Goal: Information Seeking & Learning: Check status

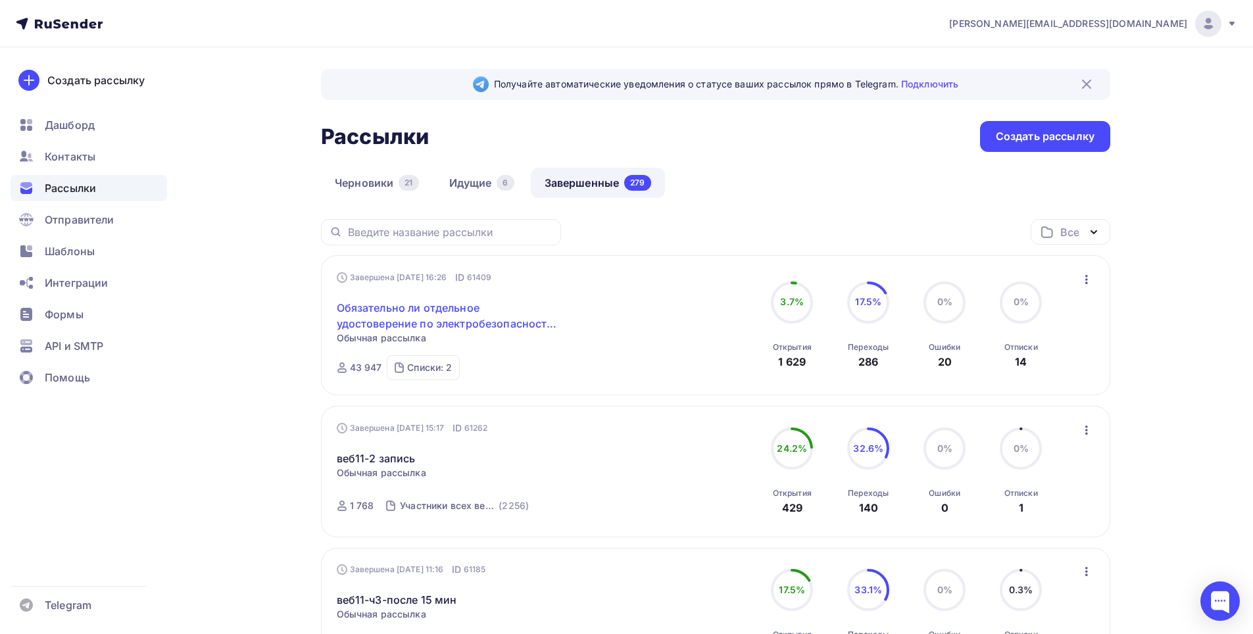
click at [400, 307] on link "Обязательно ли отдельное удостоверение по электробезопасности для каждой органи…" at bounding box center [450, 316] width 226 height 32
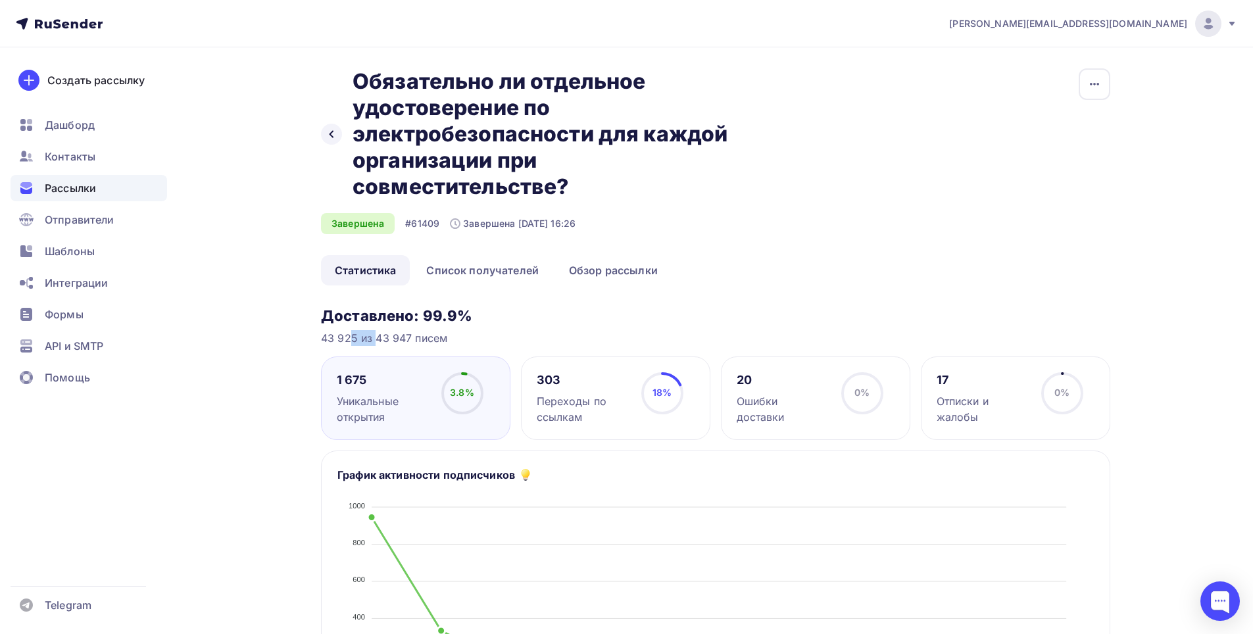
drag, startPoint x: 315, startPoint y: 337, endPoint x: 355, endPoint y: 337, distance: 40.1
copy div "43 925"
drag, startPoint x: 329, startPoint y: 372, endPoint x: 375, endPoint y: 374, distance: 45.4
click at [375, 374] on div "1 675 Уникальные открытия 3.8% 3.8%" at bounding box center [415, 398] width 189 height 84
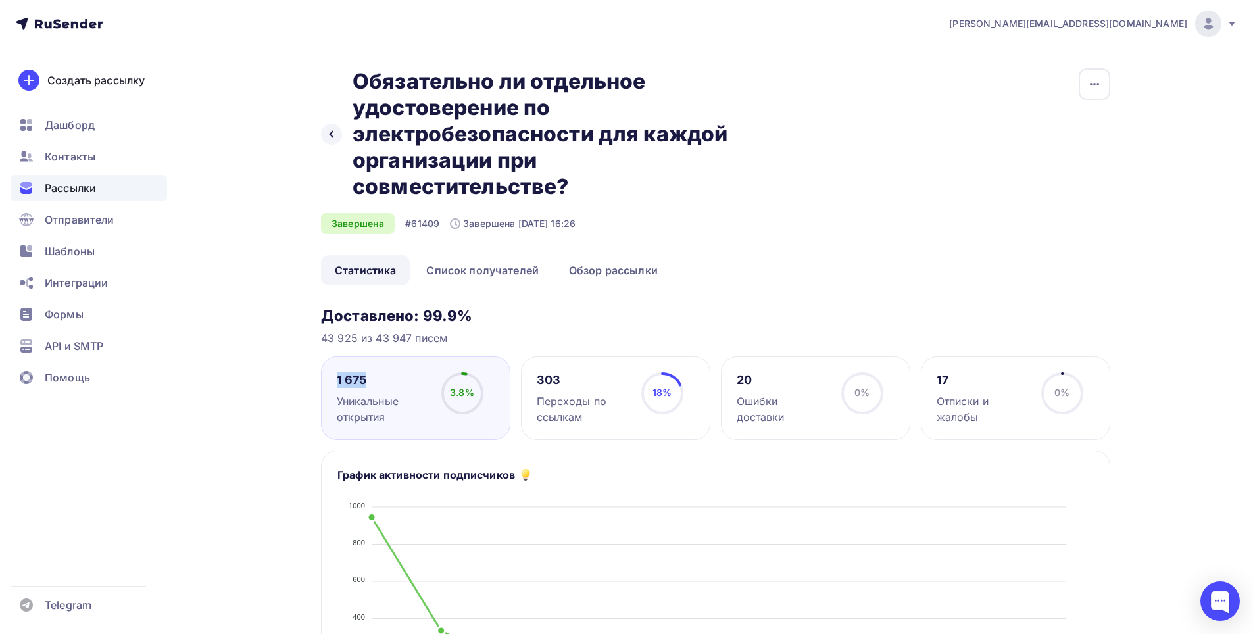
copy div "1 675"
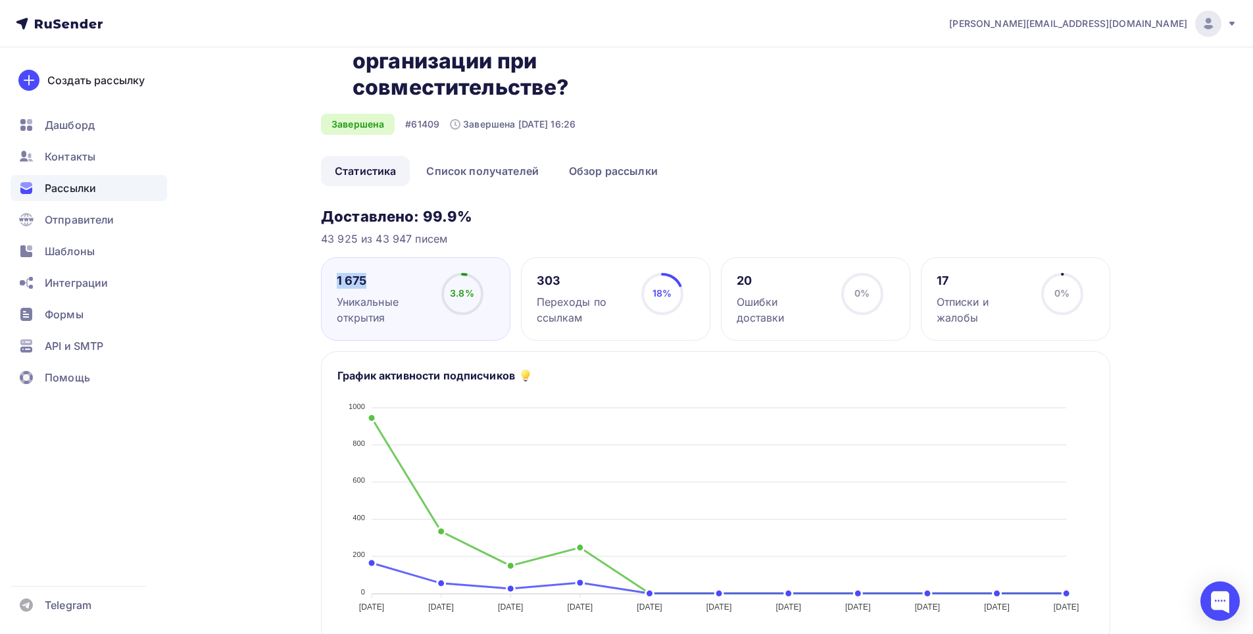
scroll to position [75, 0]
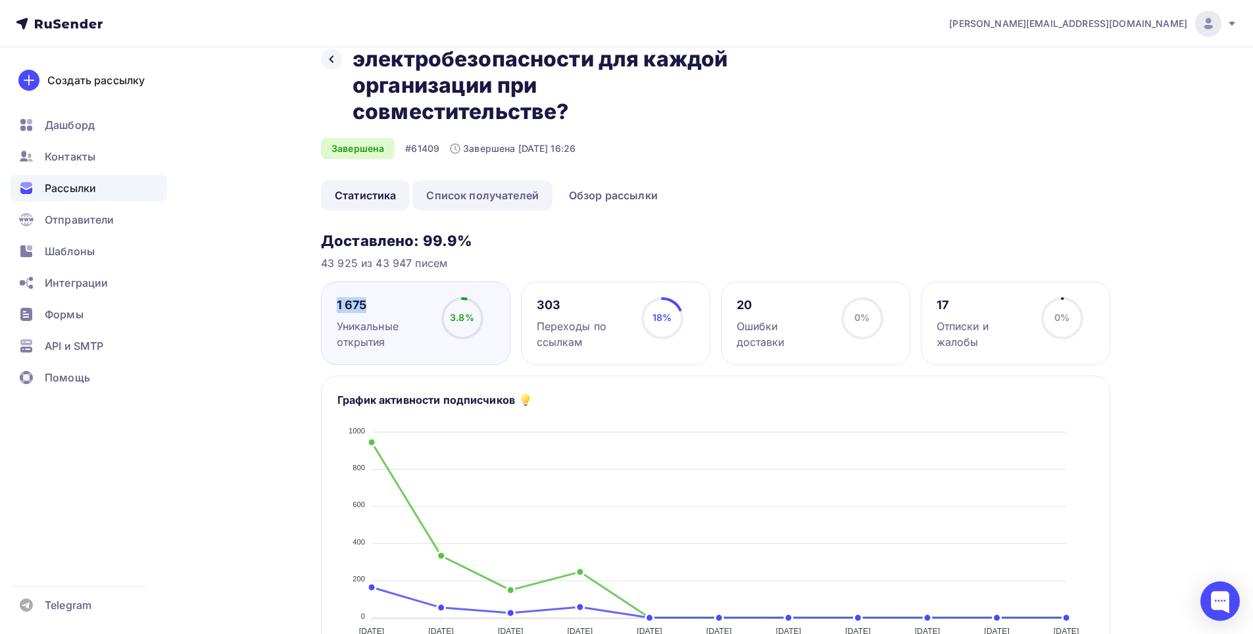
click at [512, 195] on link "Список получателей" at bounding box center [482, 195] width 140 height 30
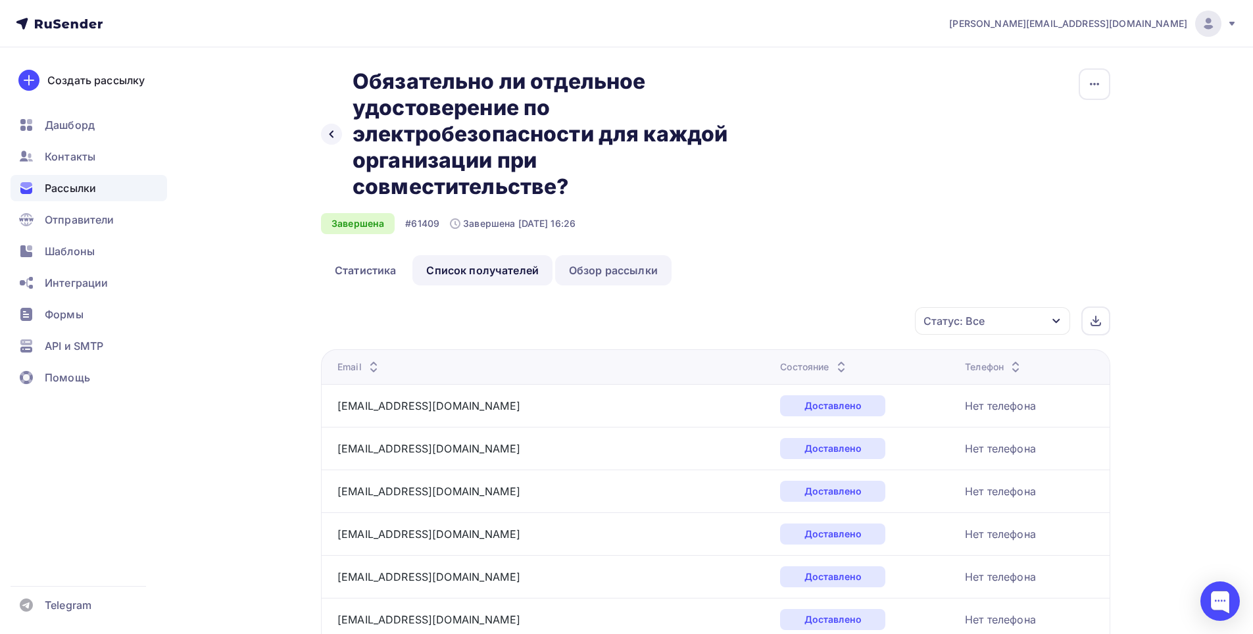
click at [619, 268] on link "Обзор рассылки" at bounding box center [613, 270] width 116 height 30
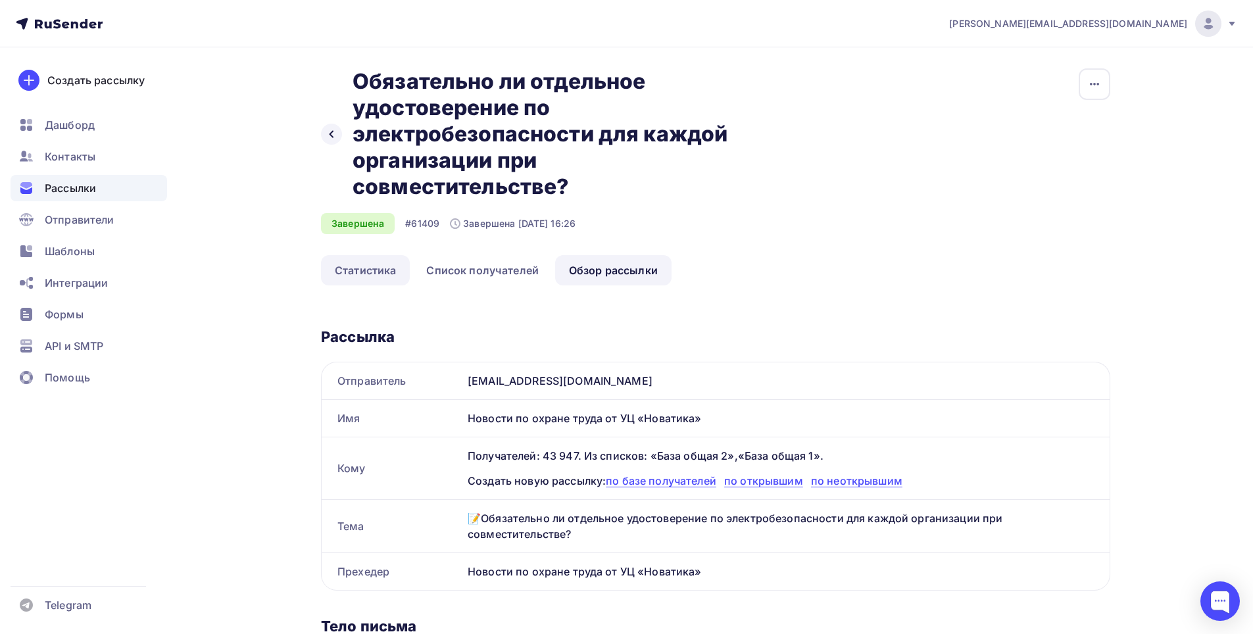
click at [382, 269] on link "Статистика" at bounding box center [365, 270] width 89 height 30
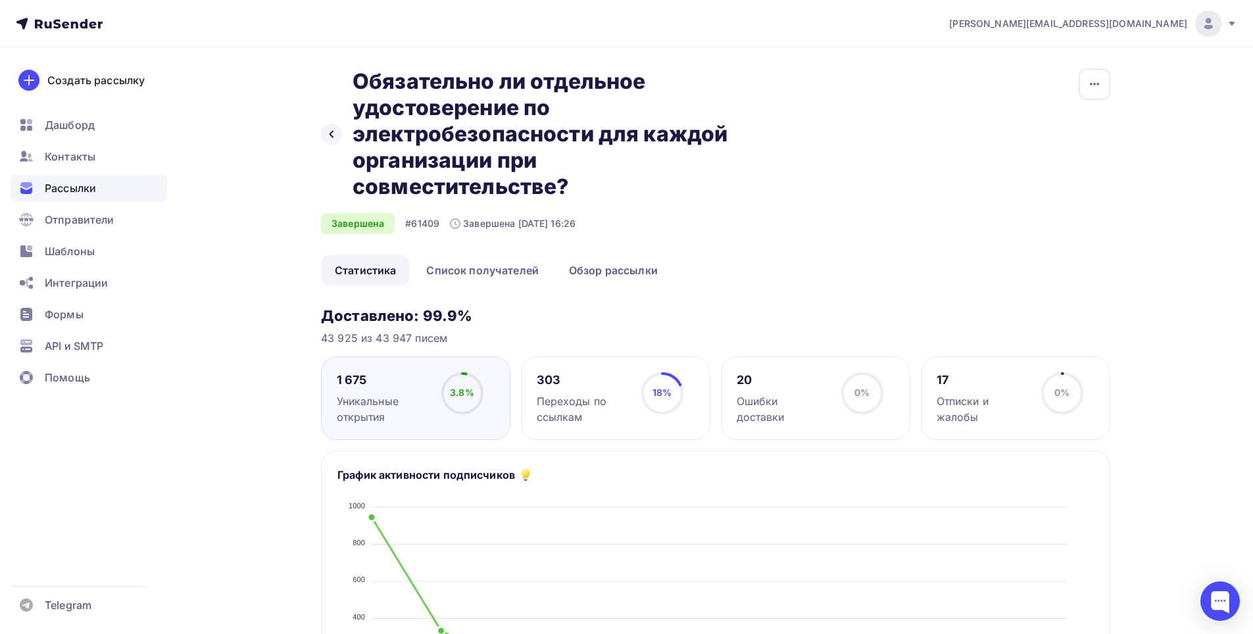
click at [604, 396] on div "Переходы по ссылкам" at bounding box center [583, 409] width 93 height 32
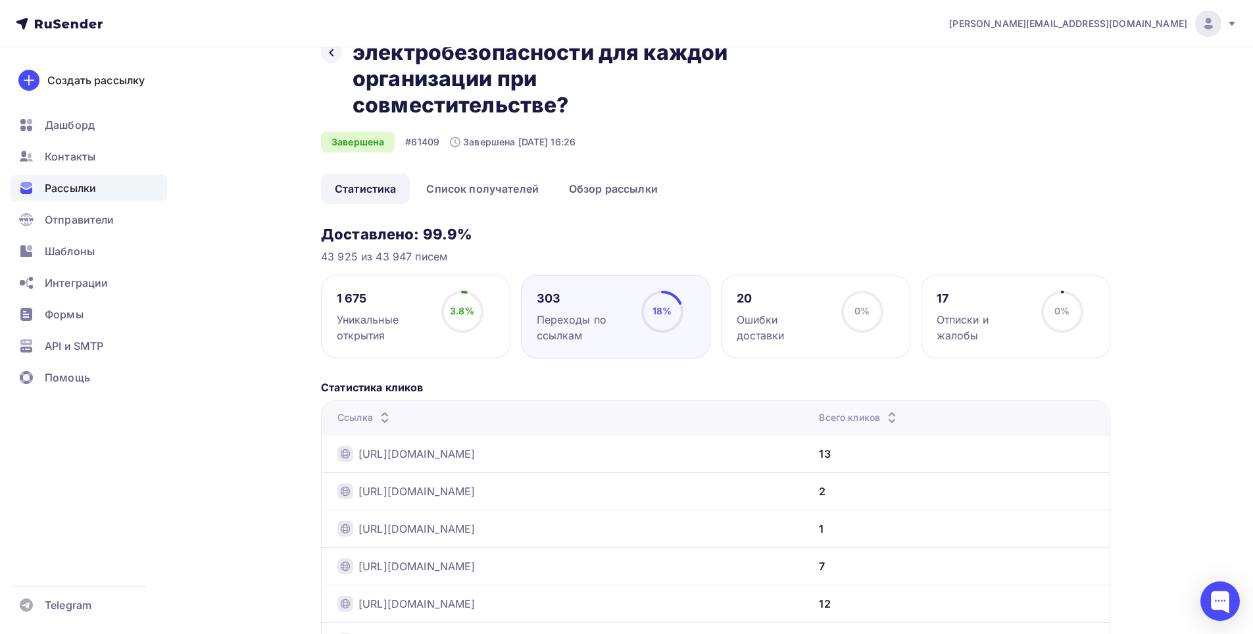
scroll to position [263, 0]
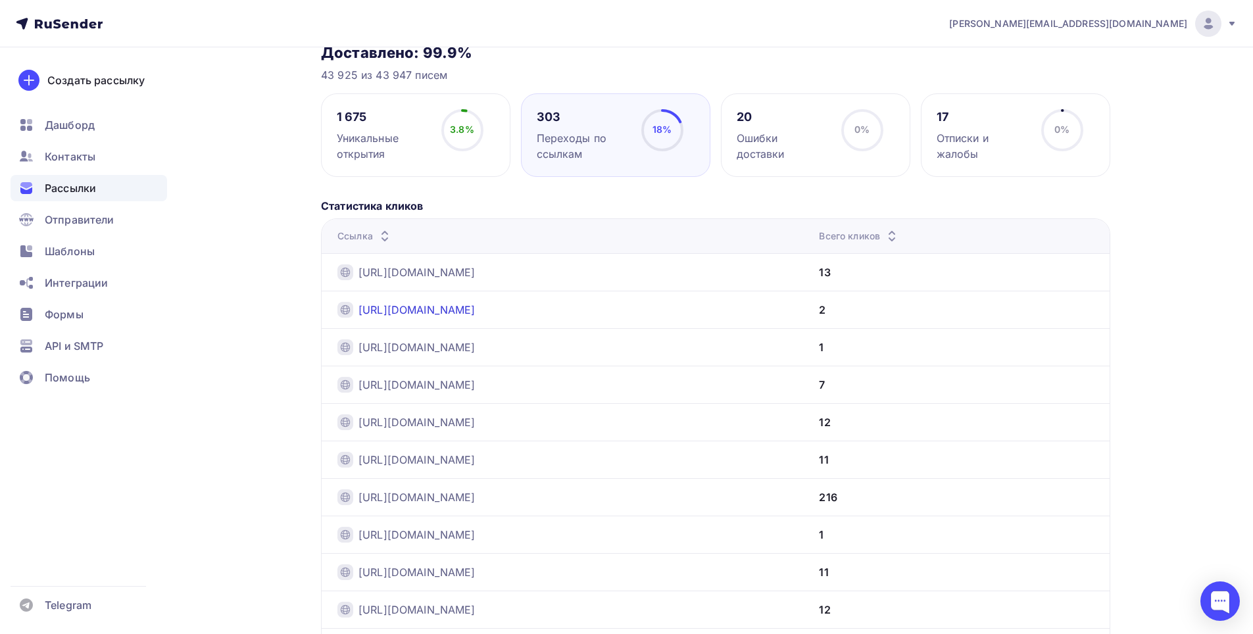
click at [457, 308] on link "https://novatika.ru/catalog/profpod/?utm_source=novatika&utm_medium=email&utm_c…" at bounding box center [416, 310] width 117 height 16
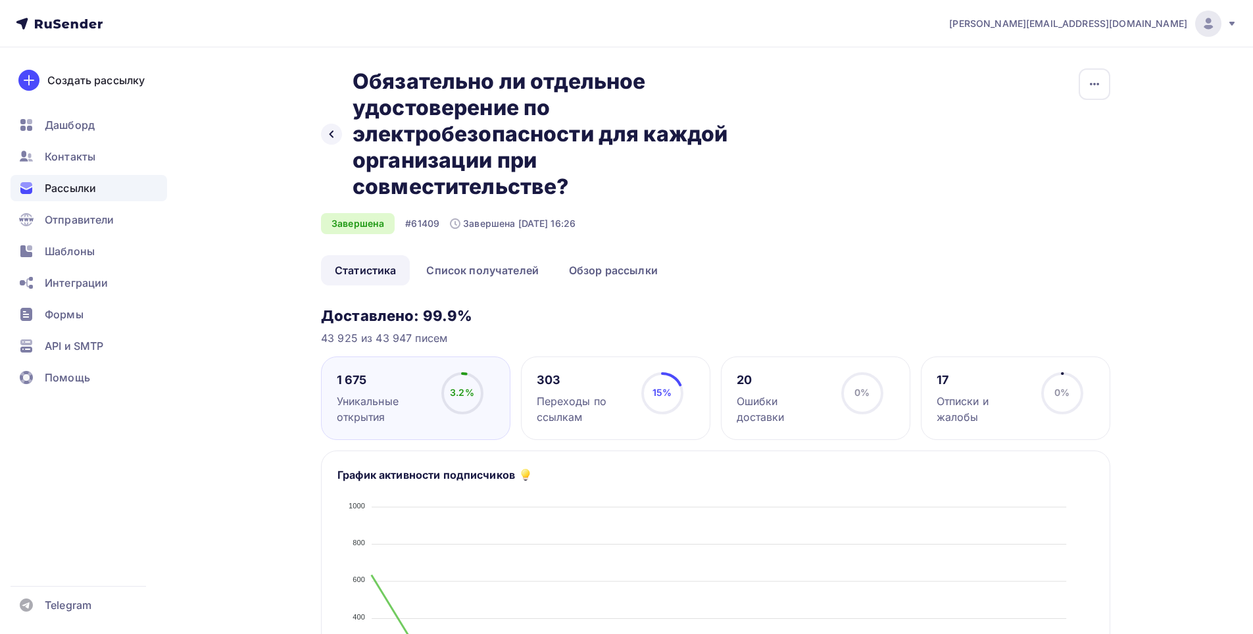
click at [566, 378] on div "303" at bounding box center [583, 380] width 93 height 16
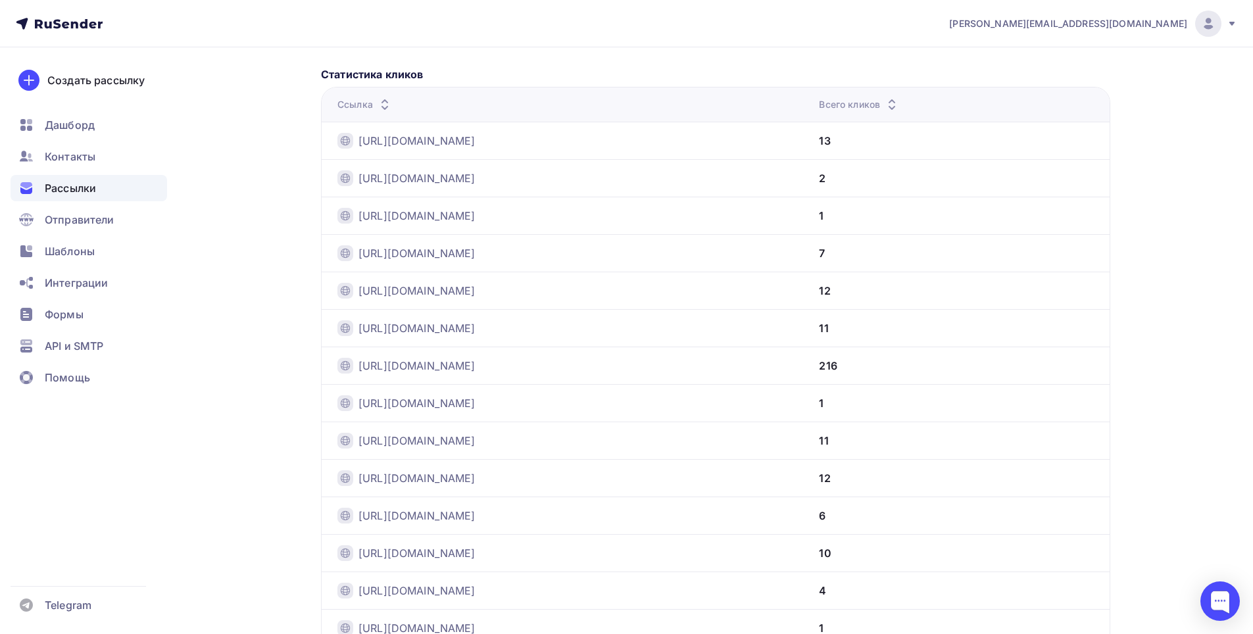
scroll to position [526, 0]
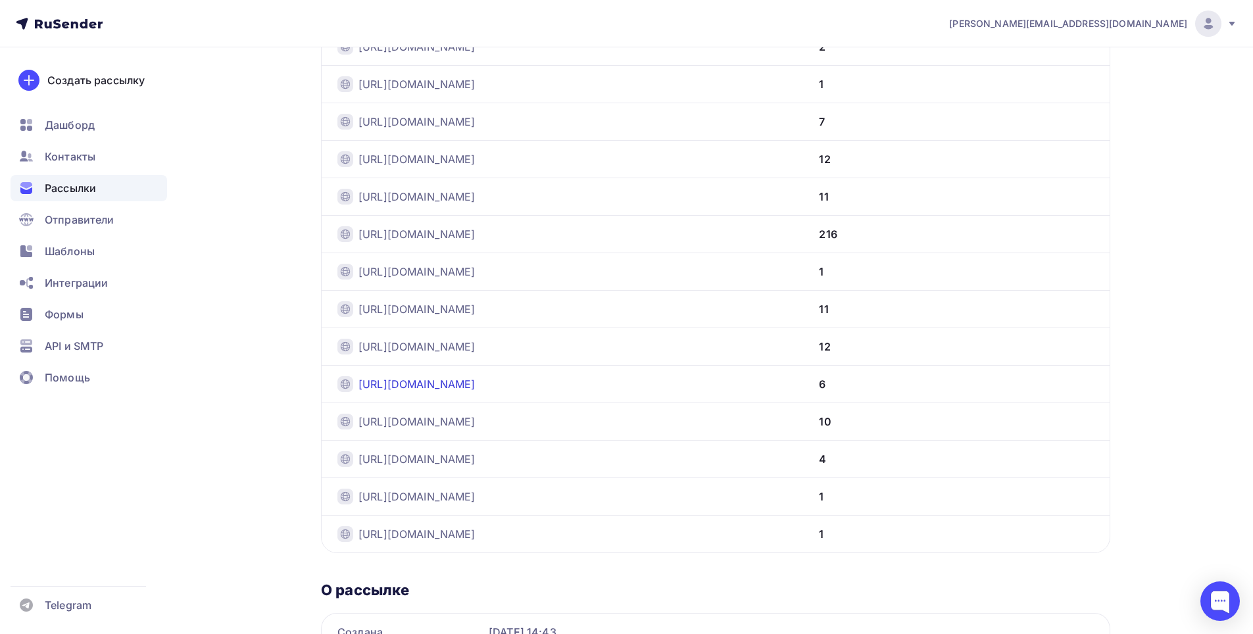
click at [475, 381] on link "https://novatika.ru/product/pk/?category=gu-i-mu&utm_source=nvemail&utm_medium=…" at bounding box center [416, 384] width 117 height 16
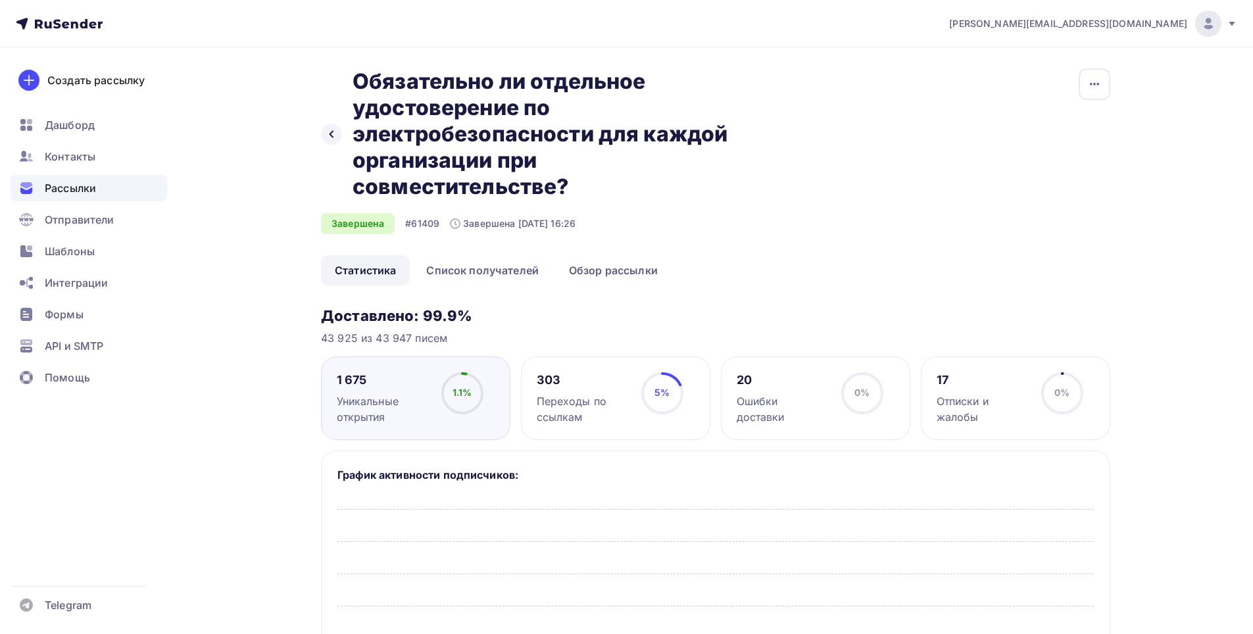
click at [594, 373] on div "303" at bounding box center [583, 380] width 93 height 16
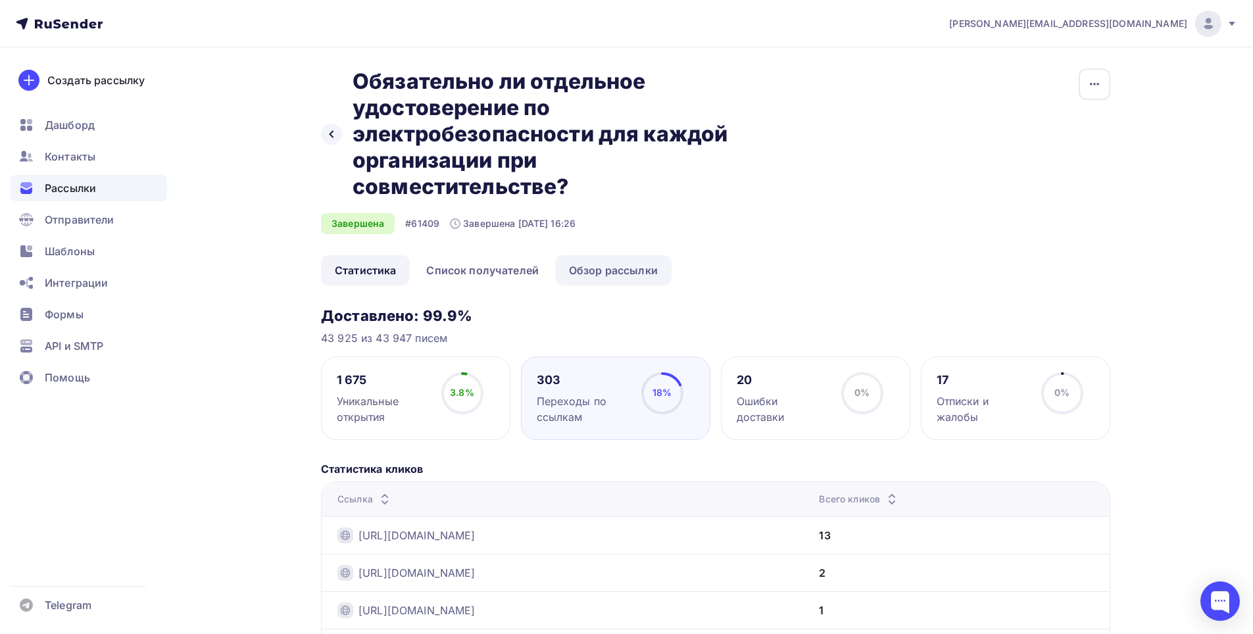
click at [608, 273] on link "Обзор рассылки" at bounding box center [613, 270] width 116 height 30
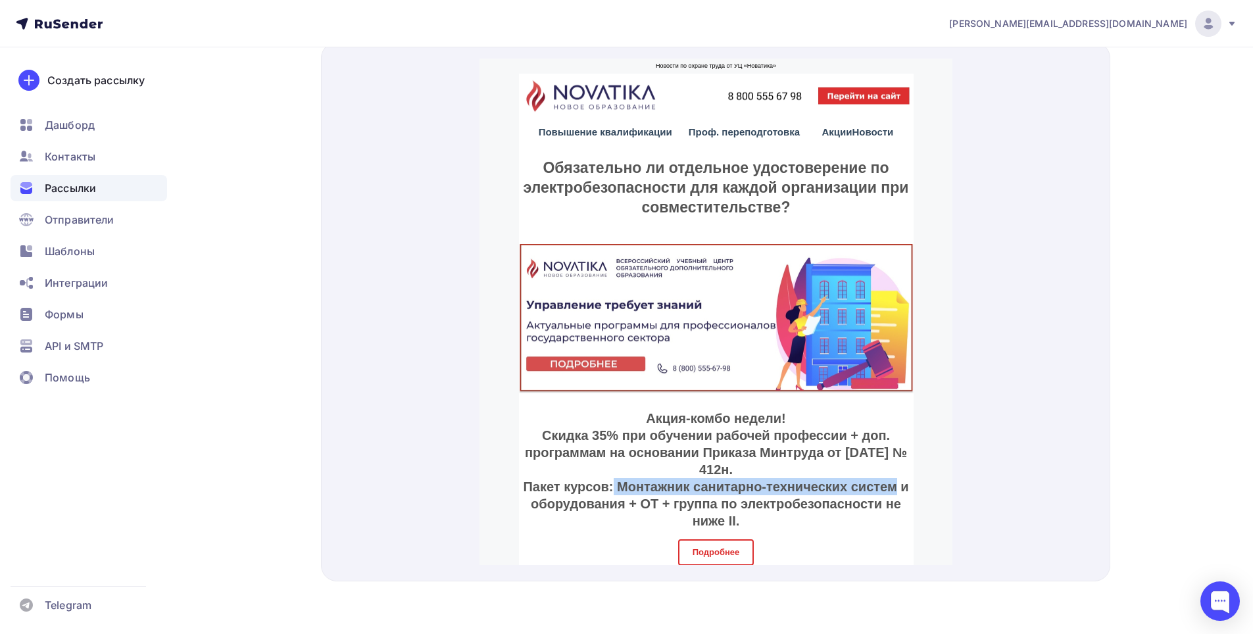
drag, startPoint x: 608, startPoint y: 469, endPoint x: 888, endPoint y: 467, distance: 279.4
click at [888, 467] on strong "Акция-комбо недели! Скидка 35% при обучении рабочей профессии + доп. программам…" at bounding box center [714, 453] width 385 height 117
copy strong "Монтажник санитарно-технических систем"
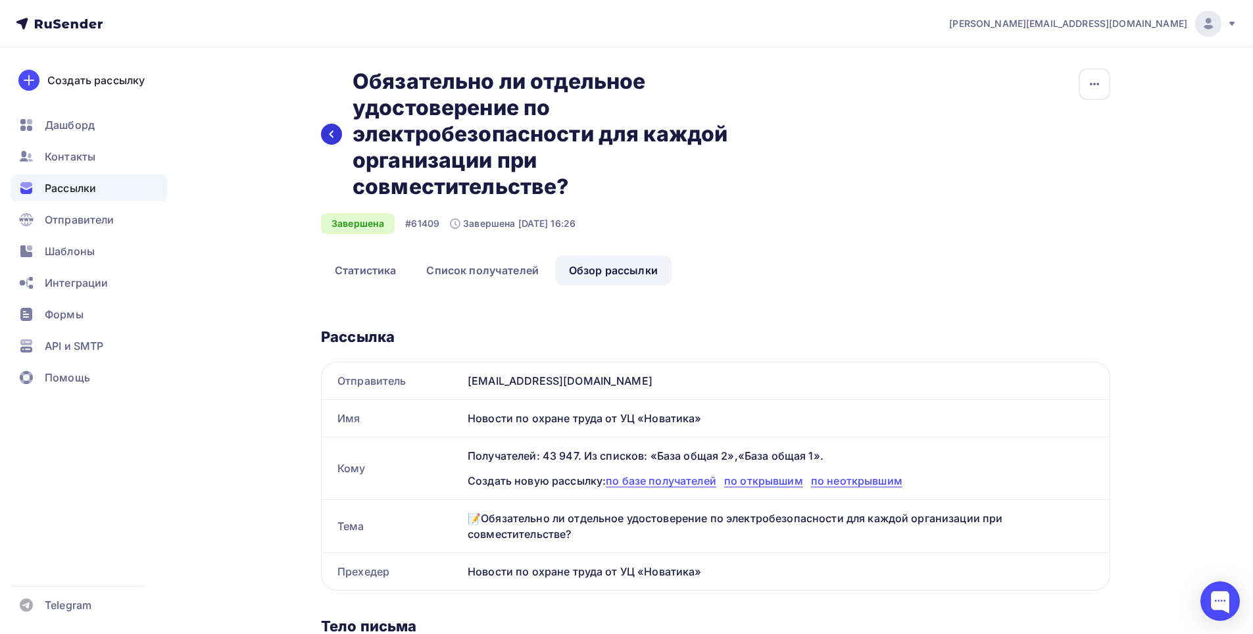
click at [329, 138] on icon at bounding box center [331, 134] width 11 height 11
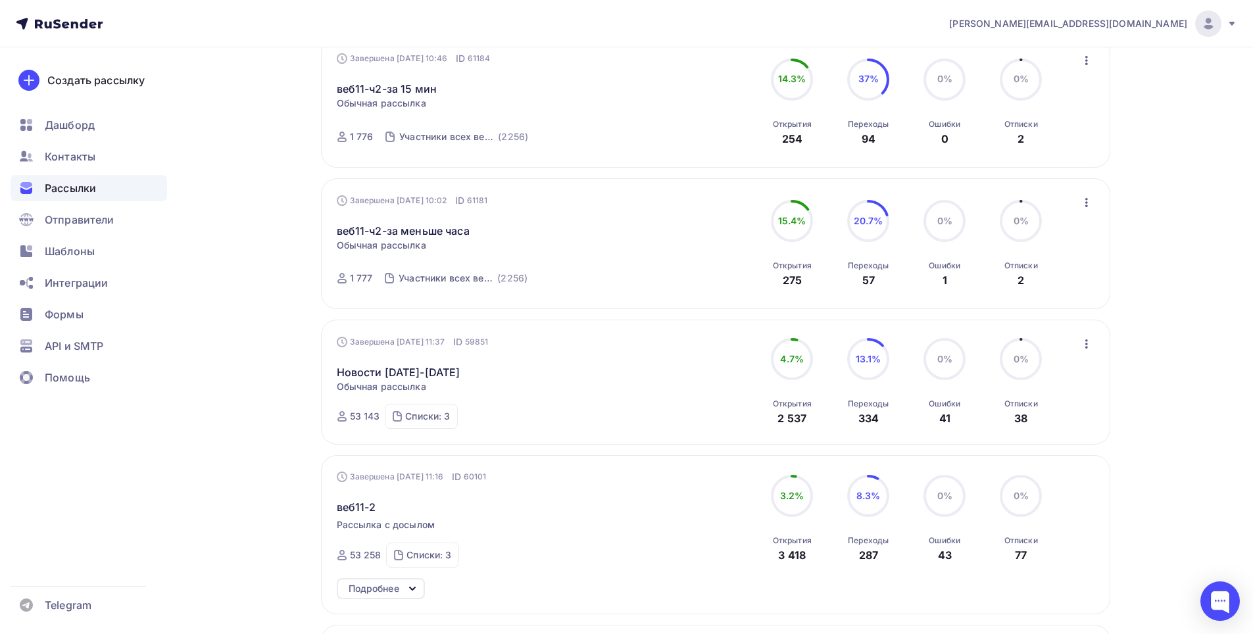
scroll to position [657, 0]
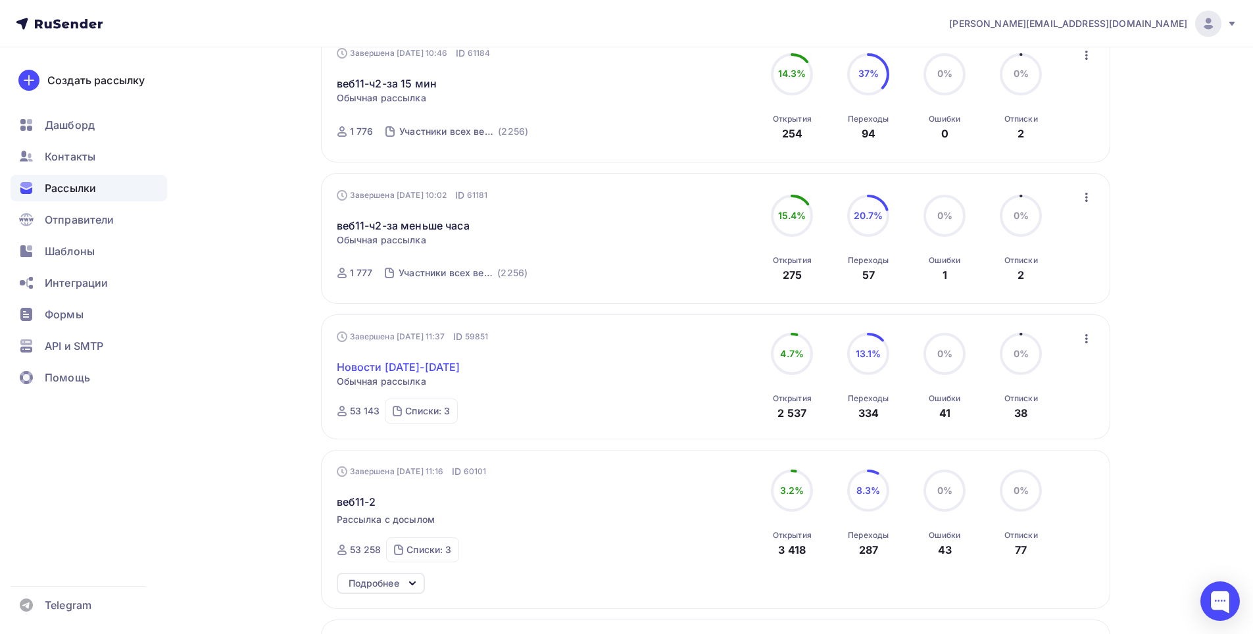
click at [435, 363] on link "Новости [DATE]-[DATE]" at bounding box center [399, 367] width 124 height 16
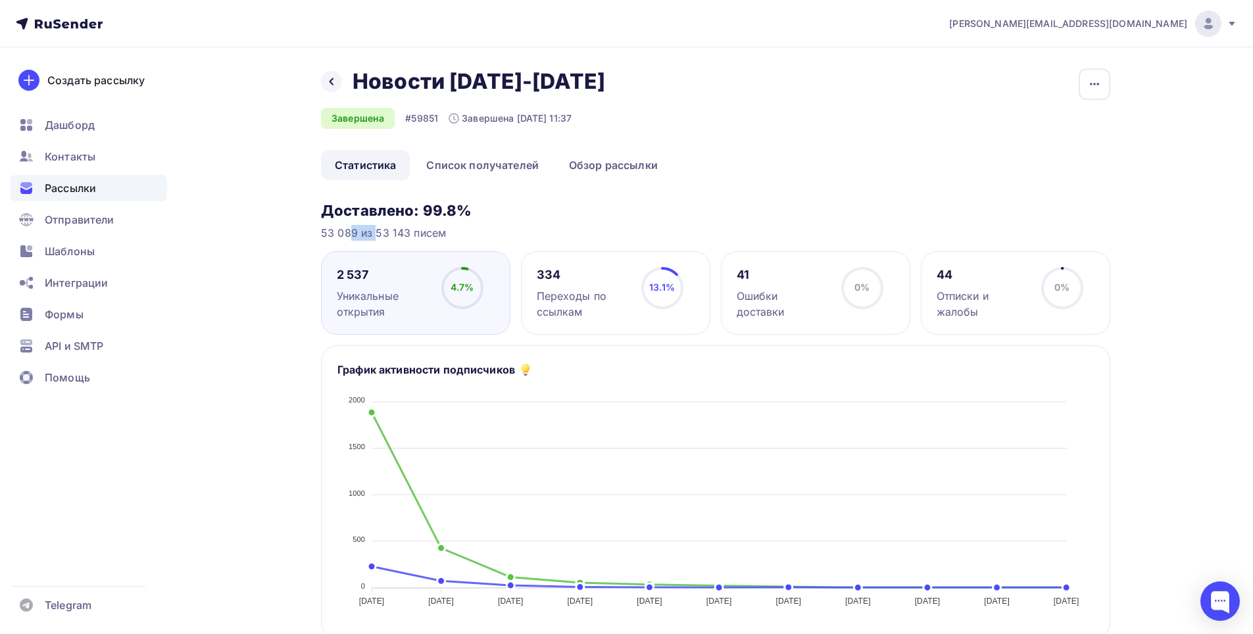
drag, startPoint x: 317, startPoint y: 233, endPoint x: 354, endPoint y: 231, distance: 36.8
copy div "53 089"
drag, startPoint x: 332, startPoint y: 267, endPoint x: 369, endPoint y: 264, distance: 36.9
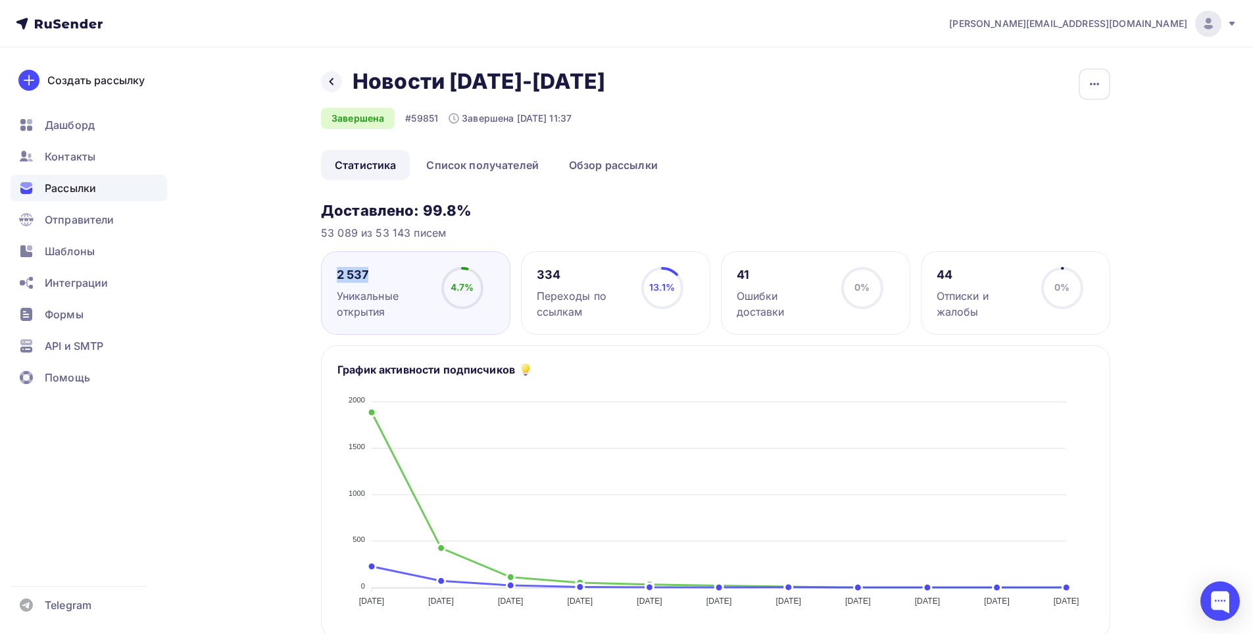
click at [369, 264] on div "2 537 Уникальные открытия 4.7% 4.7%" at bounding box center [415, 293] width 189 height 84
copy div "2 537"
click at [612, 261] on div "334 Переходы по ссылкам 13.1% 13.1%" at bounding box center [615, 293] width 189 height 84
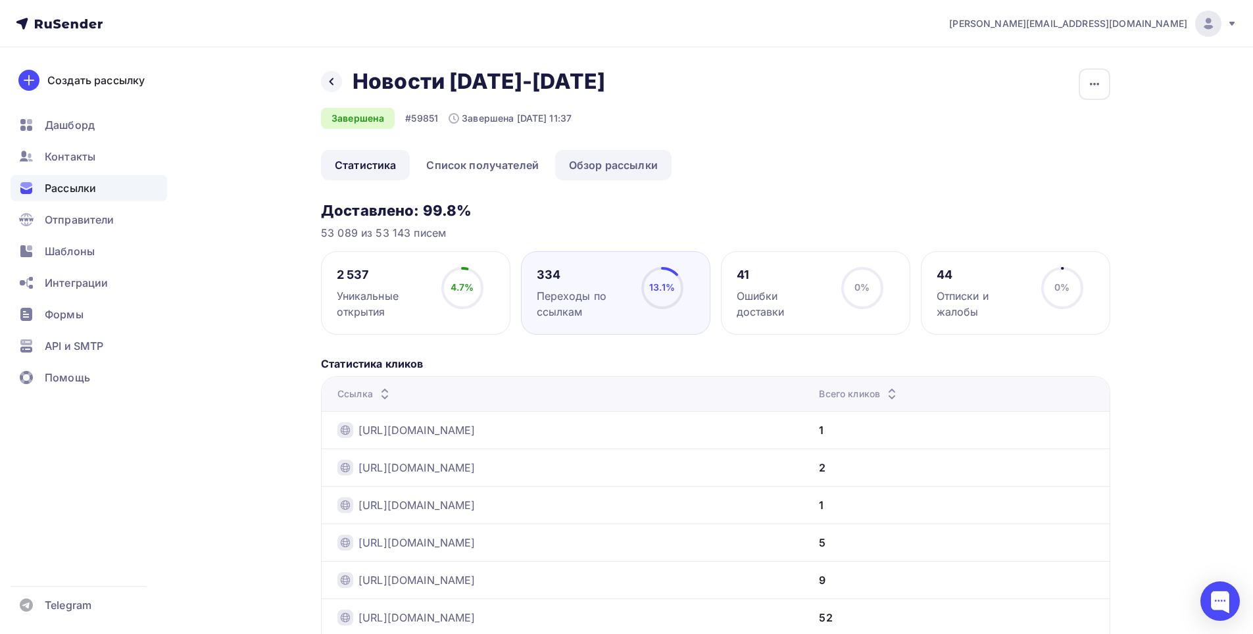
click at [625, 162] on link "Обзор рассылки" at bounding box center [613, 165] width 116 height 30
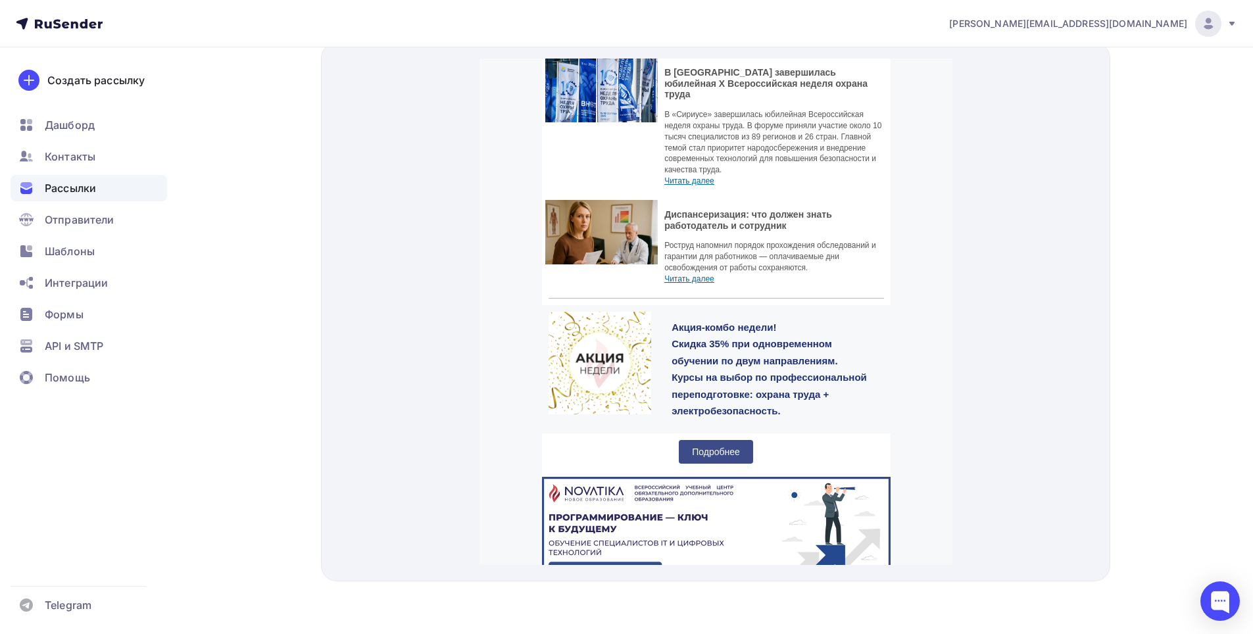
scroll to position [1348, 0]
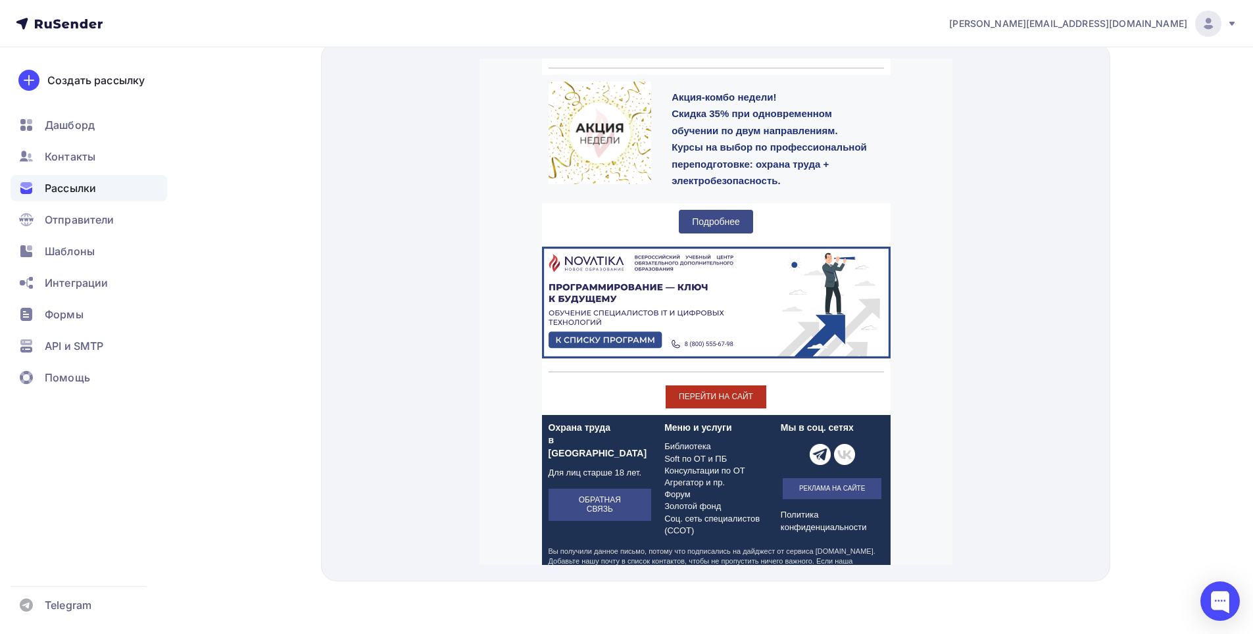
click at [759, 260] on img at bounding box center [715, 287] width 348 height 112
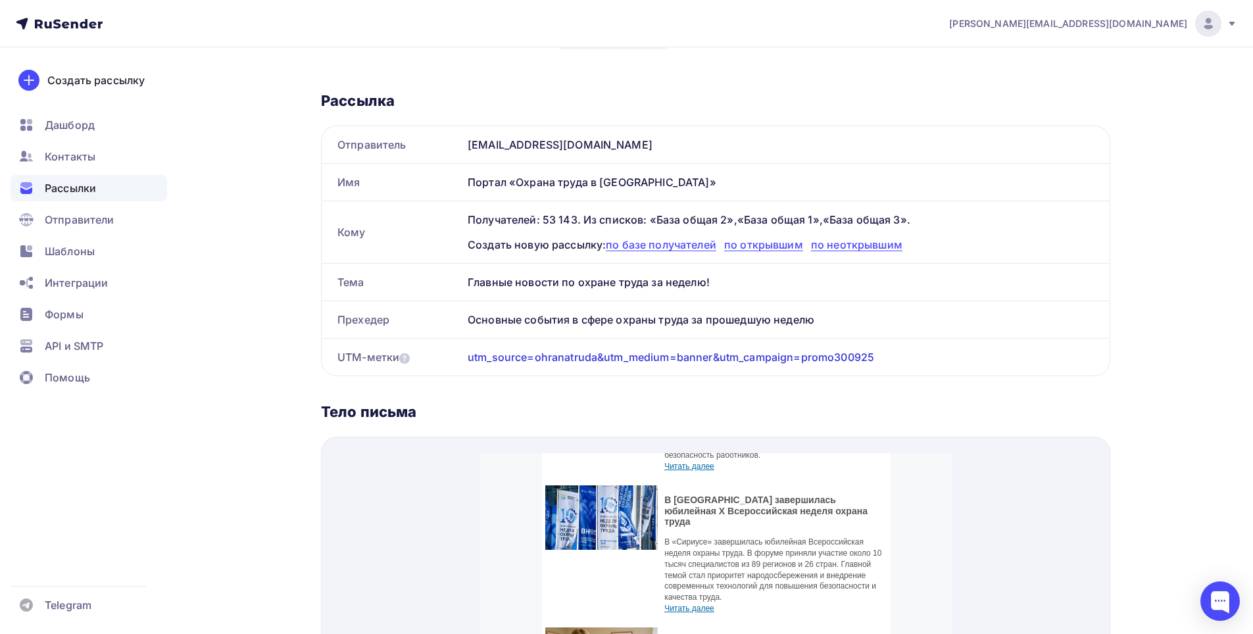
scroll to position [0, 0]
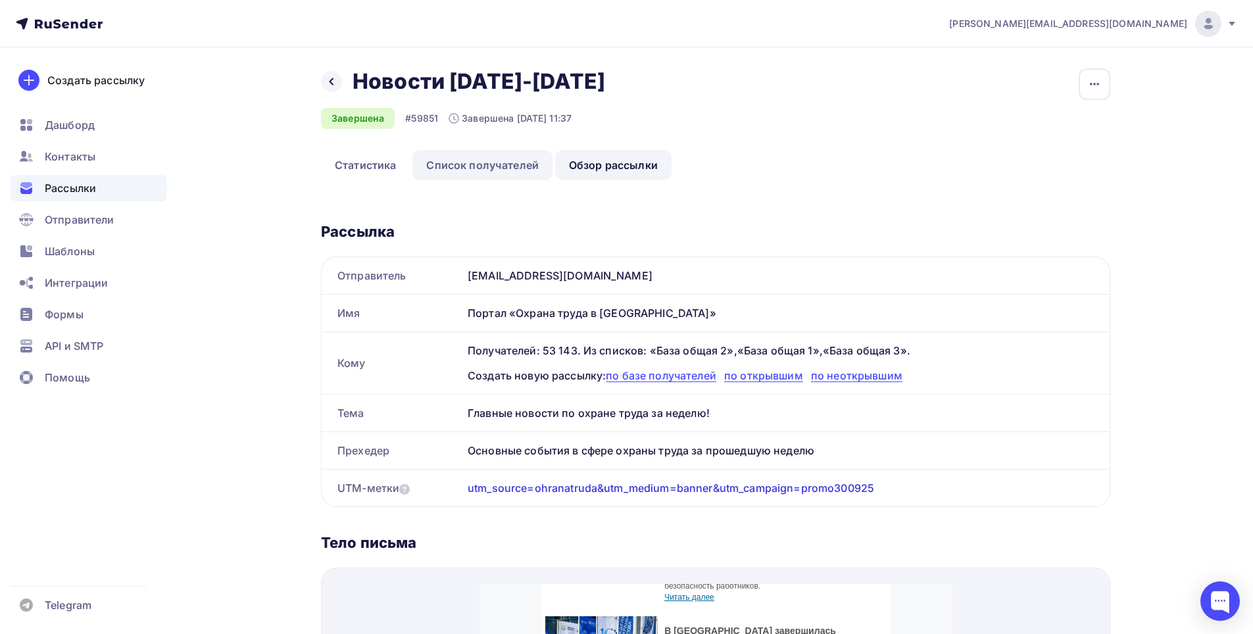
click at [449, 171] on link "Список получателей" at bounding box center [482, 165] width 140 height 30
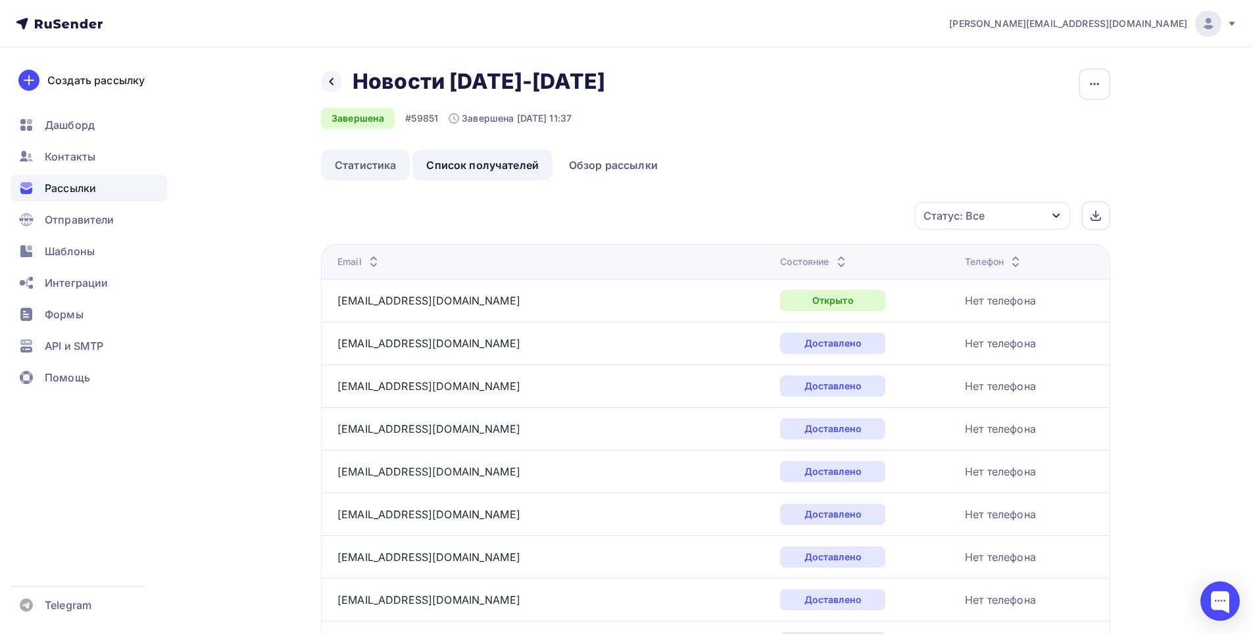
click at [354, 160] on link "Статистика" at bounding box center [365, 165] width 89 height 30
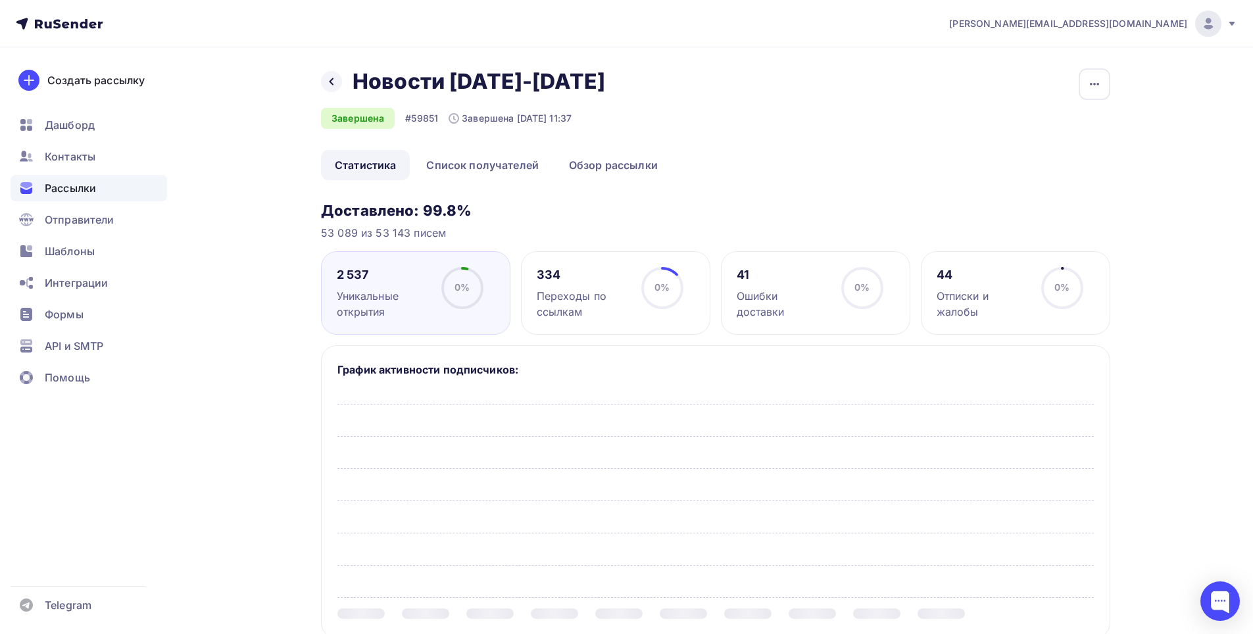
click at [585, 272] on div "334" at bounding box center [583, 275] width 93 height 16
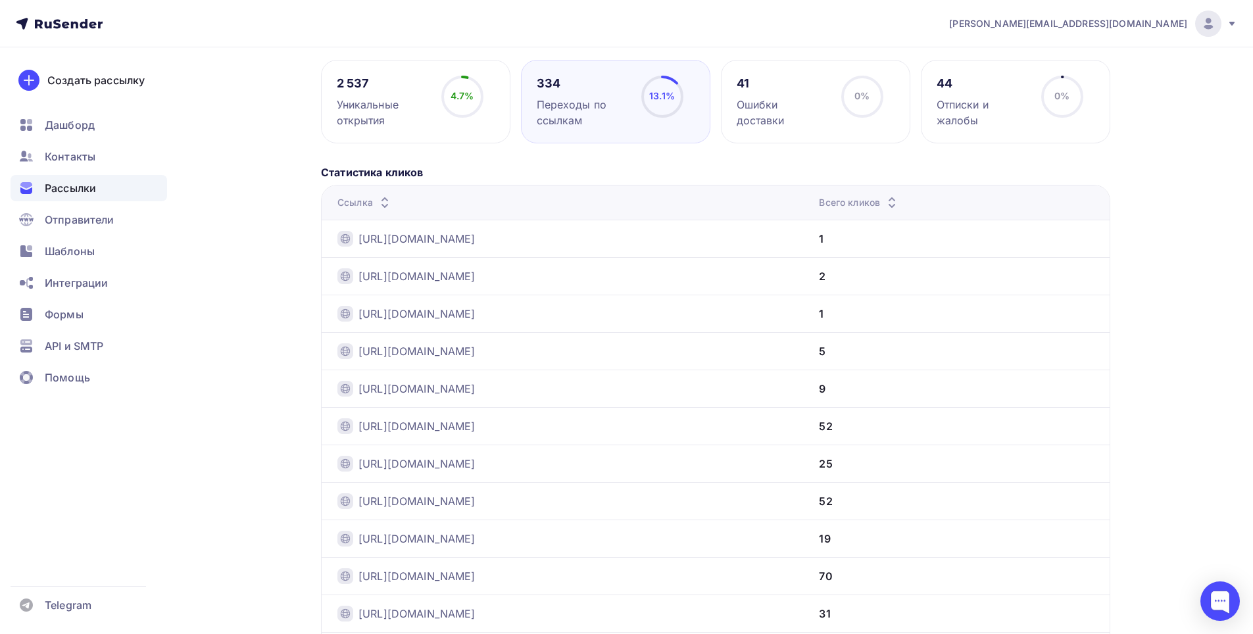
scroll to position [189, 0]
click at [475, 237] on link "[URL][DOMAIN_NAME]" at bounding box center [416, 241] width 117 height 16
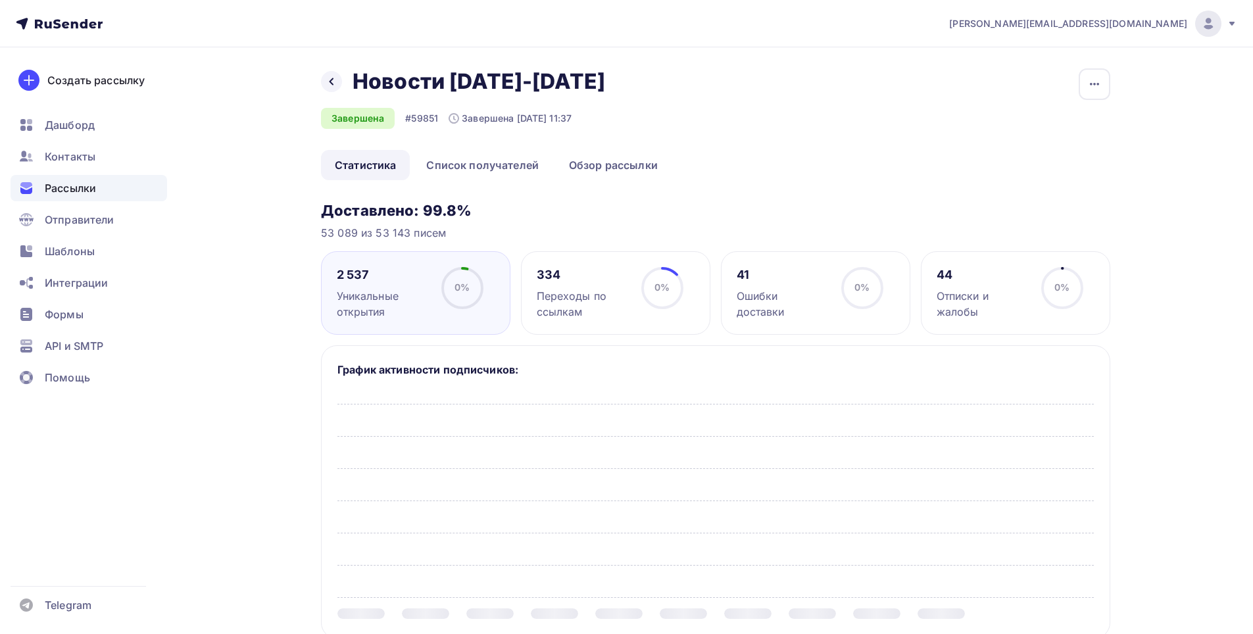
click at [590, 271] on div "334" at bounding box center [583, 275] width 93 height 16
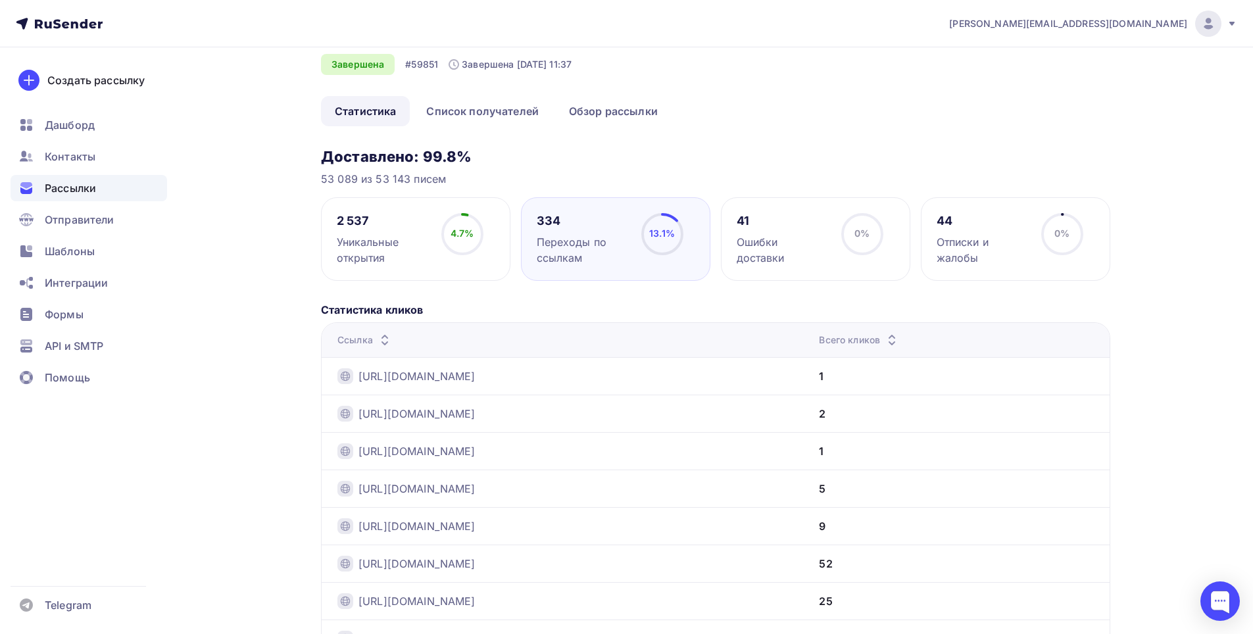
scroll to position [162, 0]
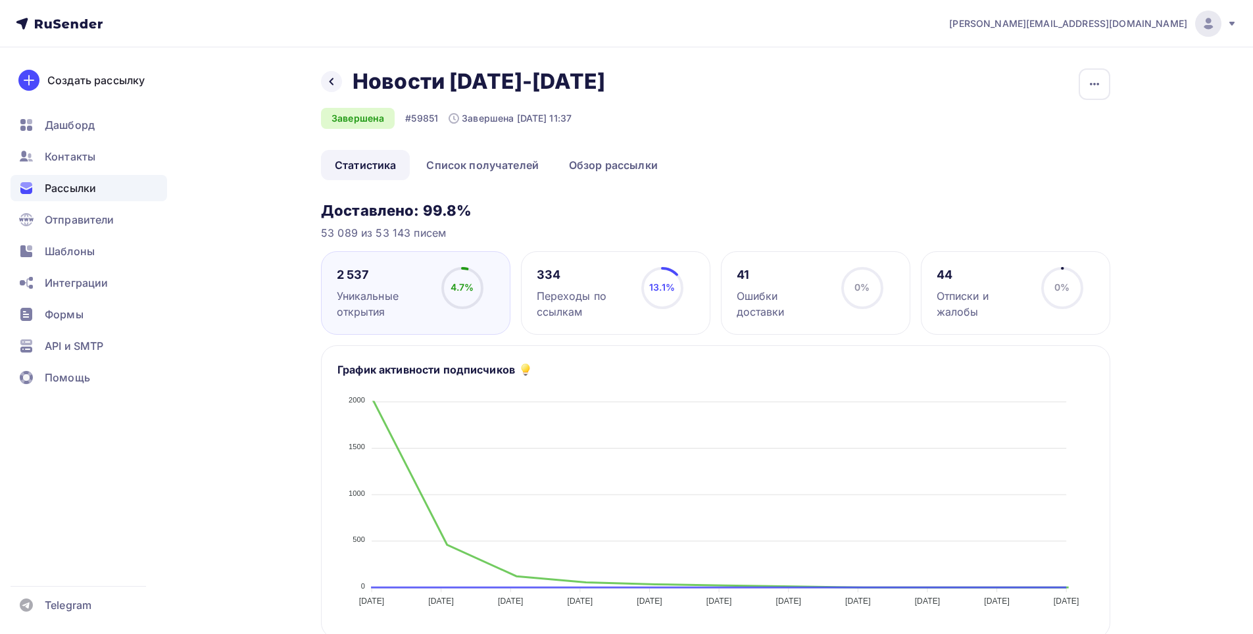
click at [608, 279] on div "334" at bounding box center [583, 275] width 93 height 16
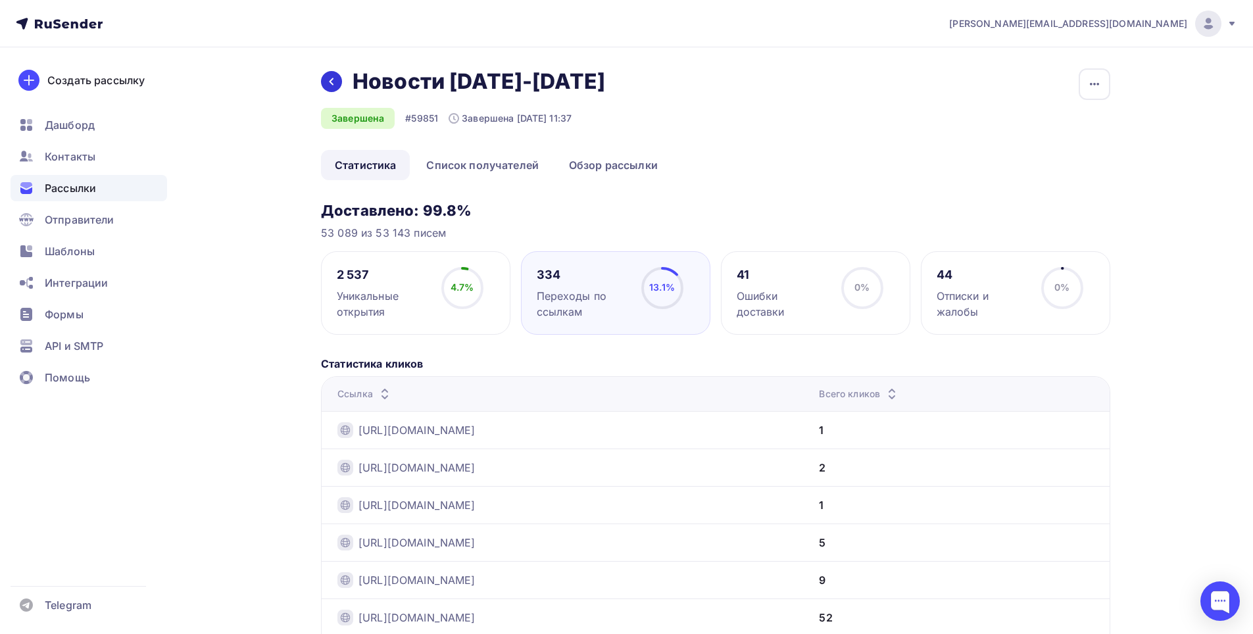
click at [335, 89] on div at bounding box center [331, 81] width 21 height 21
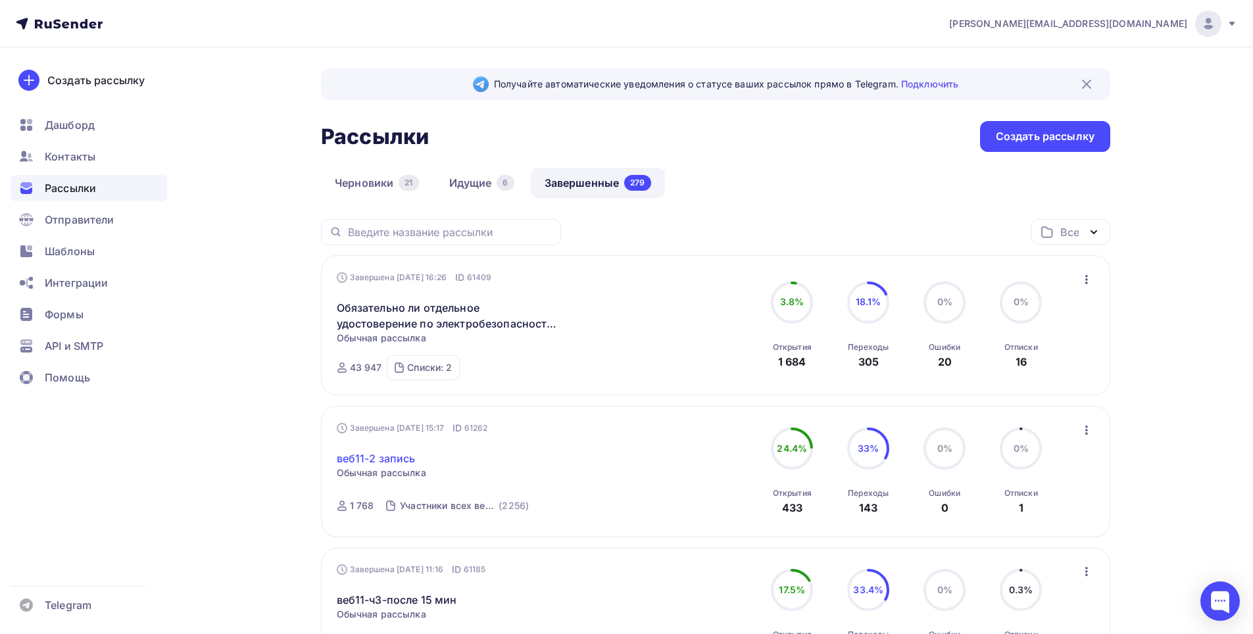
click at [389, 454] on link "веб11-2 запись" at bounding box center [376, 458] width 79 height 16
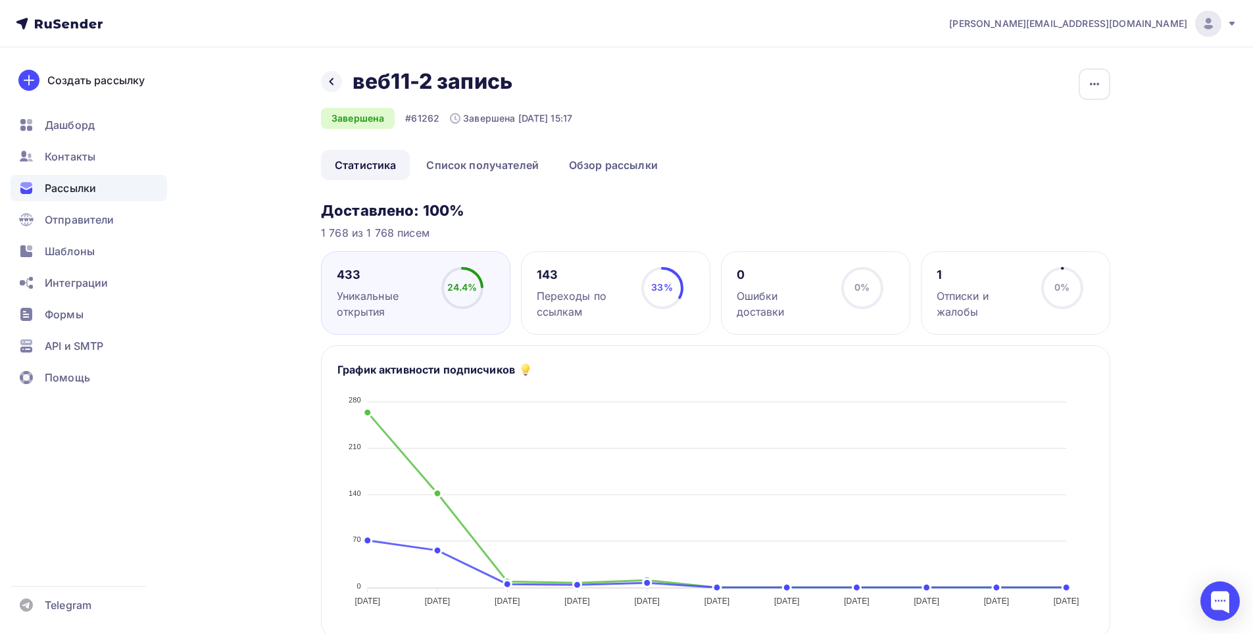
click at [579, 279] on div "143" at bounding box center [583, 275] width 93 height 16
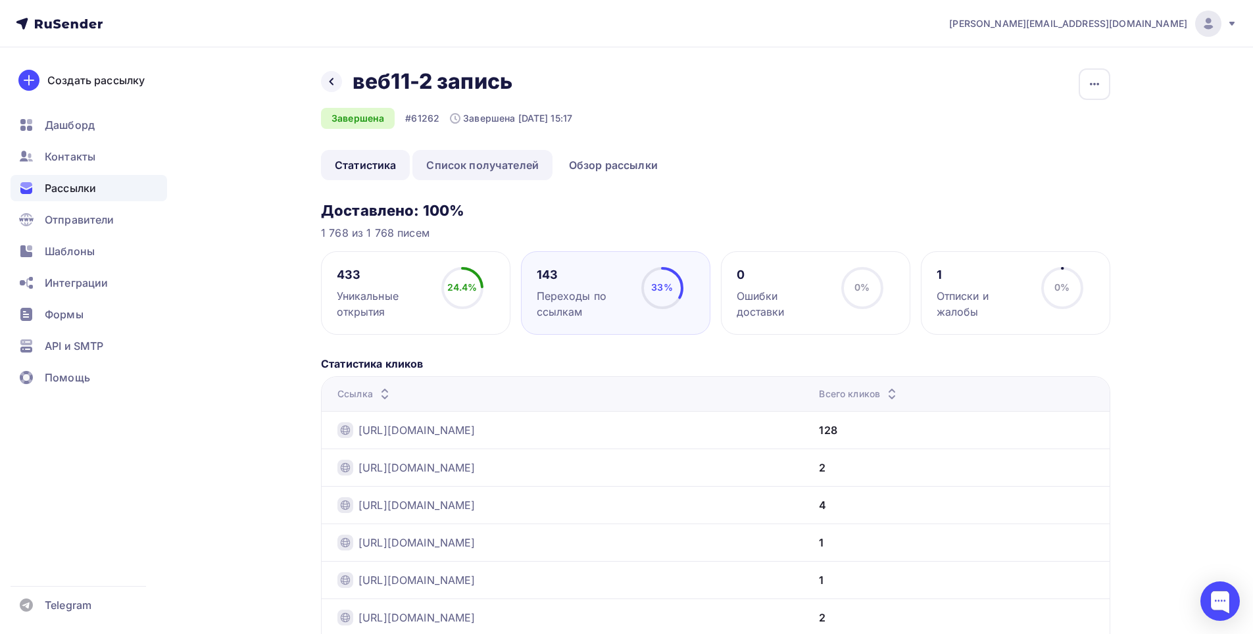
click at [479, 158] on link "Список получателей" at bounding box center [482, 165] width 140 height 30
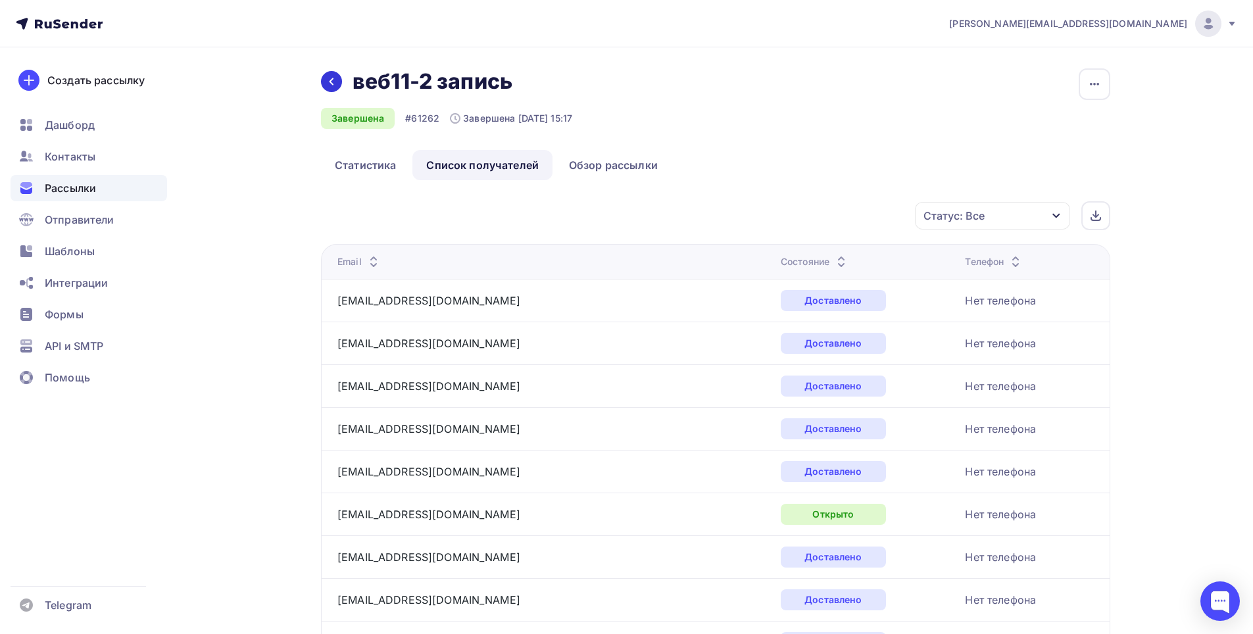
click at [333, 81] on icon at bounding box center [331, 81] width 11 height 11
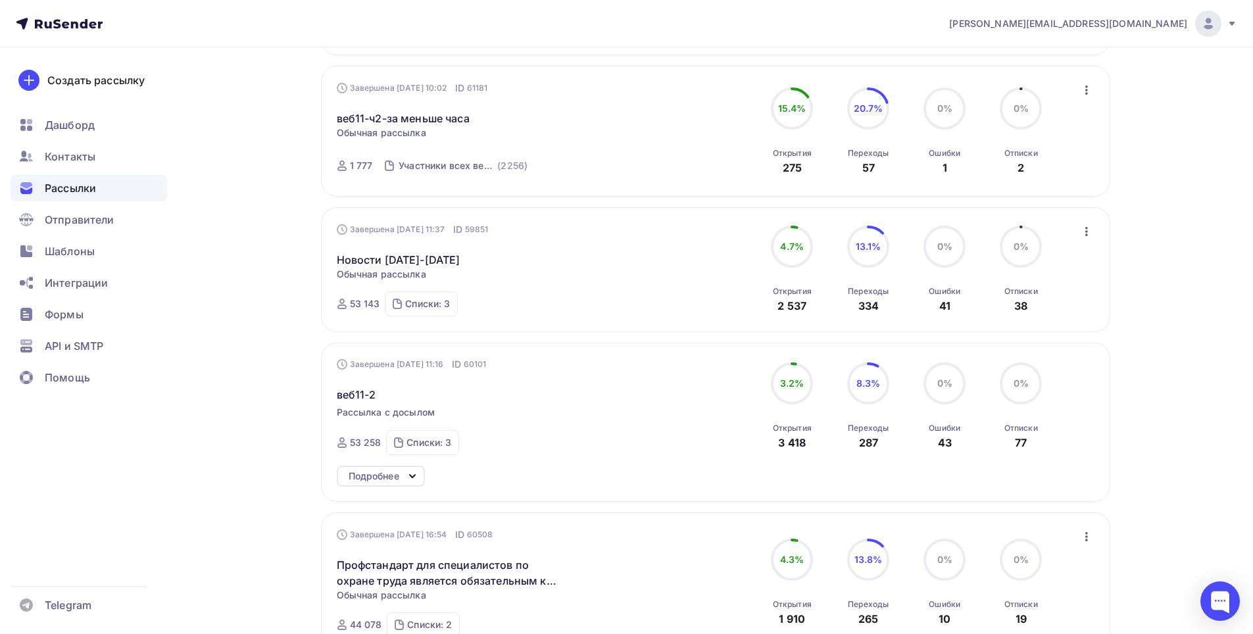
scroll to position [789, 0]
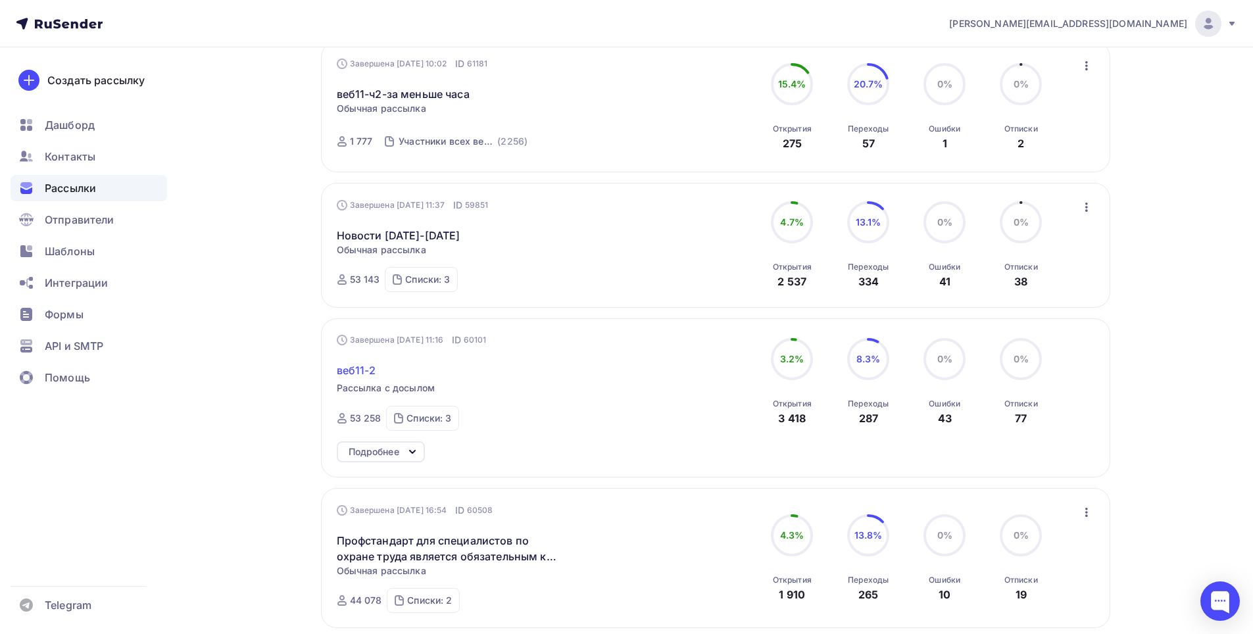
click at [352, 368] on span "веб11-2" at bounding box center [356, 370] width 39 height 16
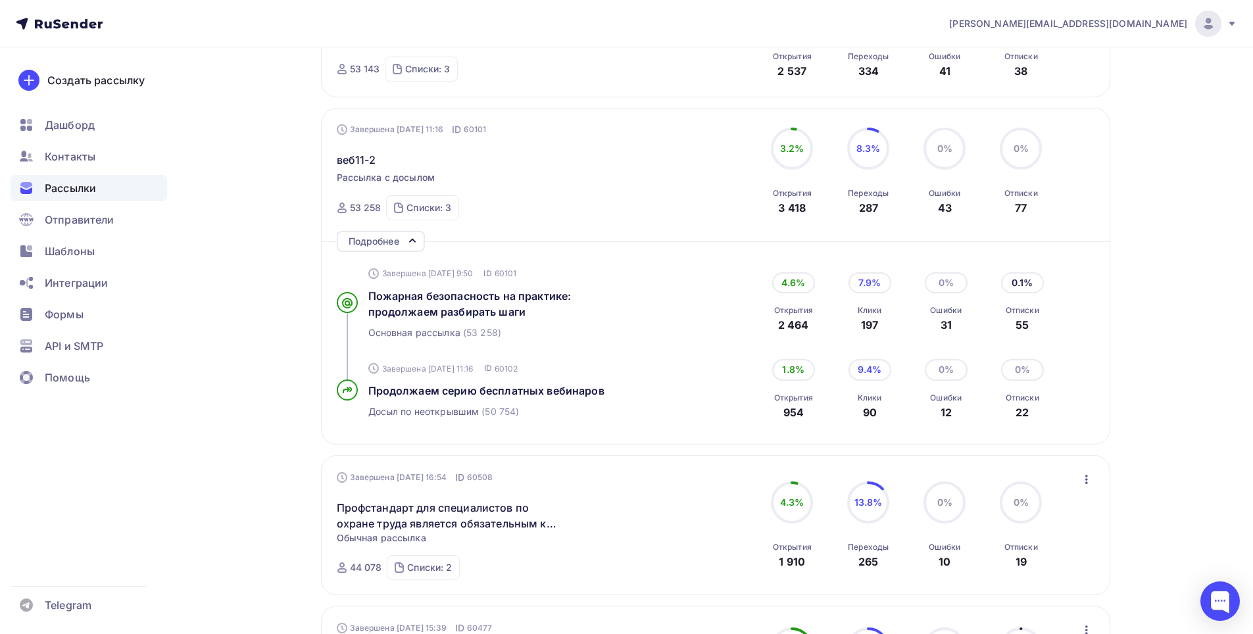
scroll to position [920, 0]
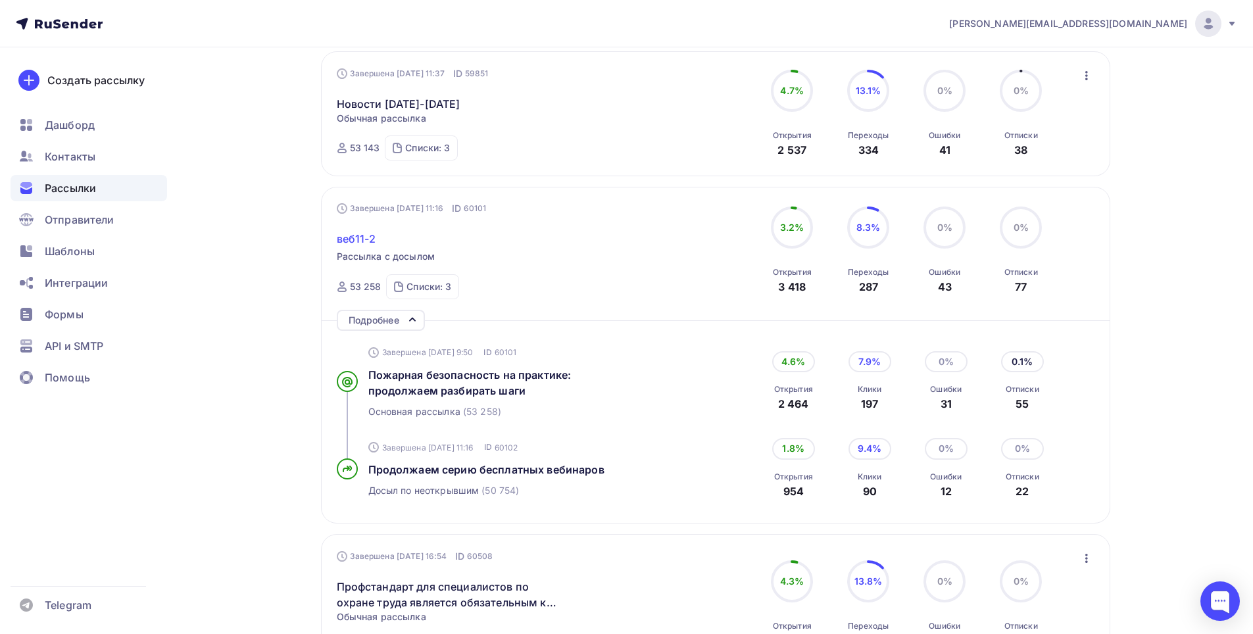
click at [350, 235] on span "веб11-2" at bounding box center [356, 239] width 39 height 16
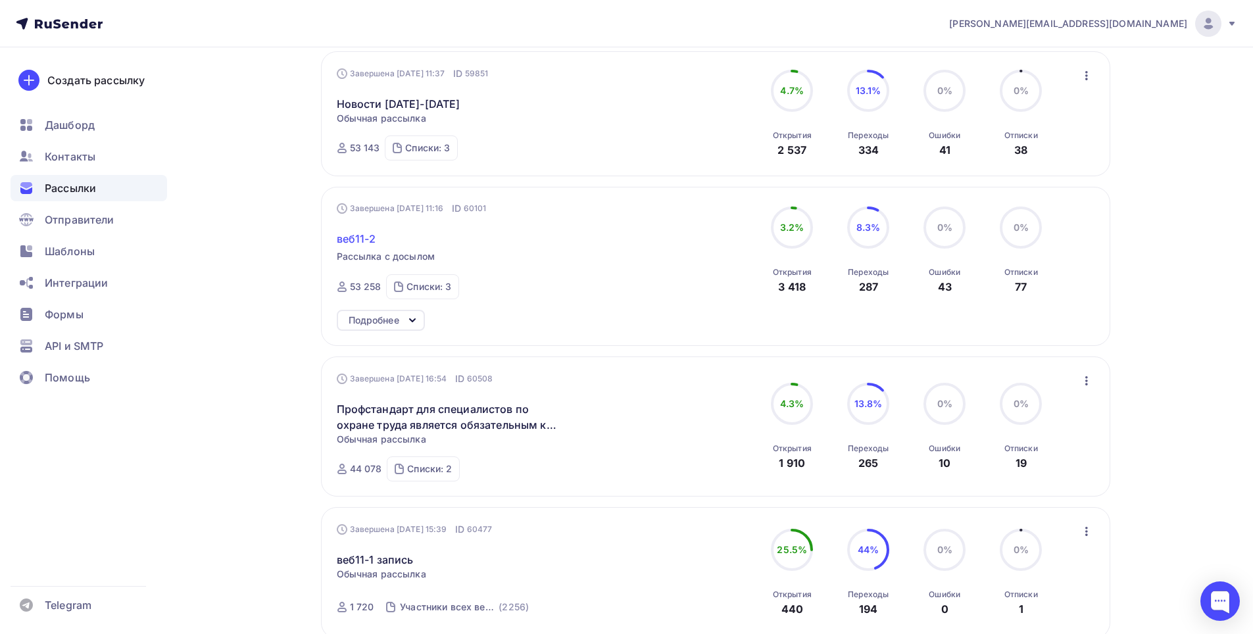
click at [360, 239] on span "веб11-2" at bounding box center [356, 239] width 39 height 16
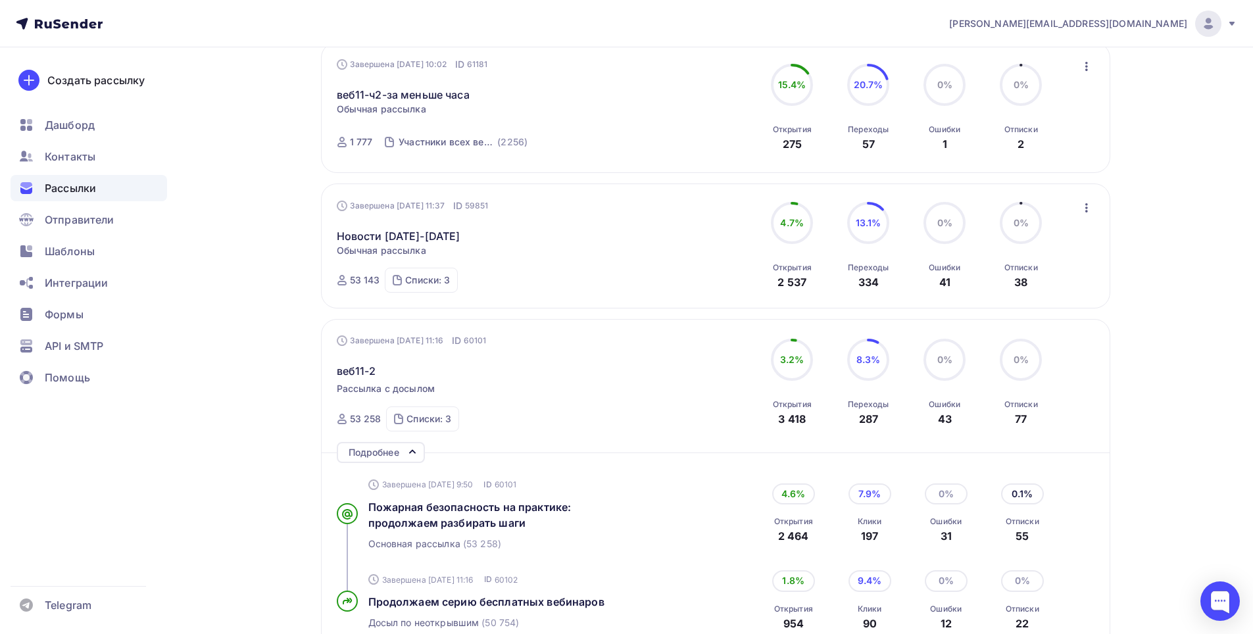
scroll to position [789, 0]
click at [362, 371] on span "веб11-2" at bounding box center [356, 370] width 39 height 16
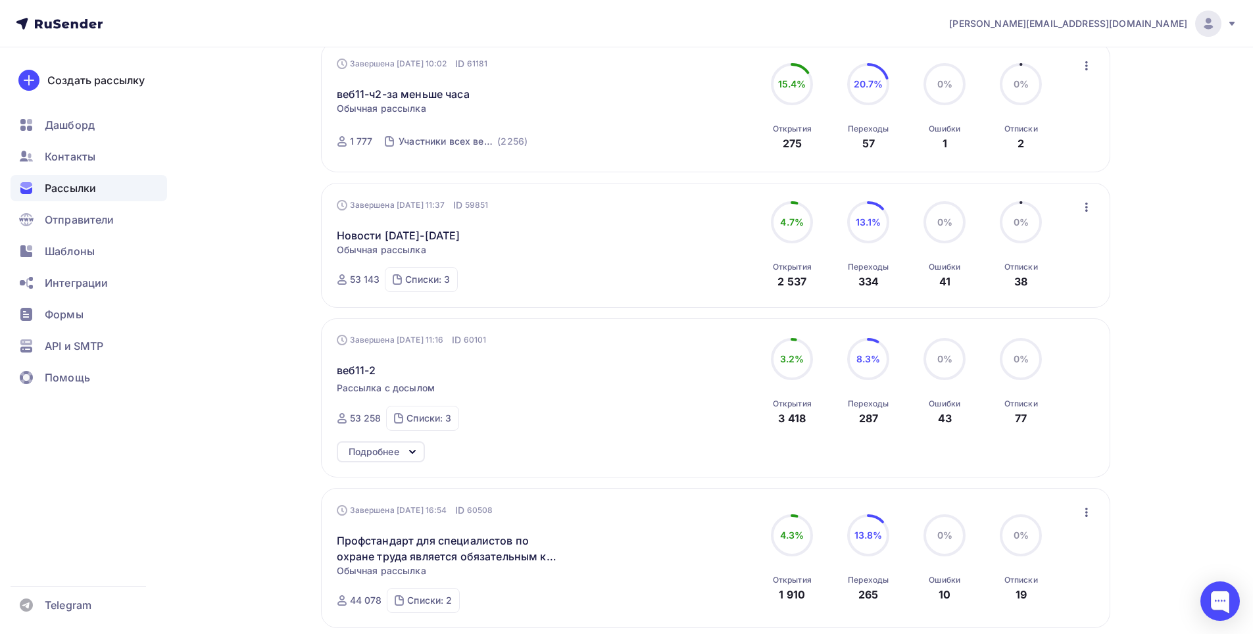
drag, startPoint x: 349, startPoint y: 416, endPoint x: 380, endPoint y: 415, distance: 30.9
click at [380, 415] on div "53 258" at bounding box center [366, 418] width 32 height 13
copy div "53 258"
click at [259, 277] on div "Получайте автоматические уведомления о статусе ваших рассылок прямо в Telegram.…" at bounding box center [626, 163] width 1078 height 1811
drag, startPoint x: 777, startPoint y: 418, endPoint x: 811, endPoint y: 427, distance: 35.2
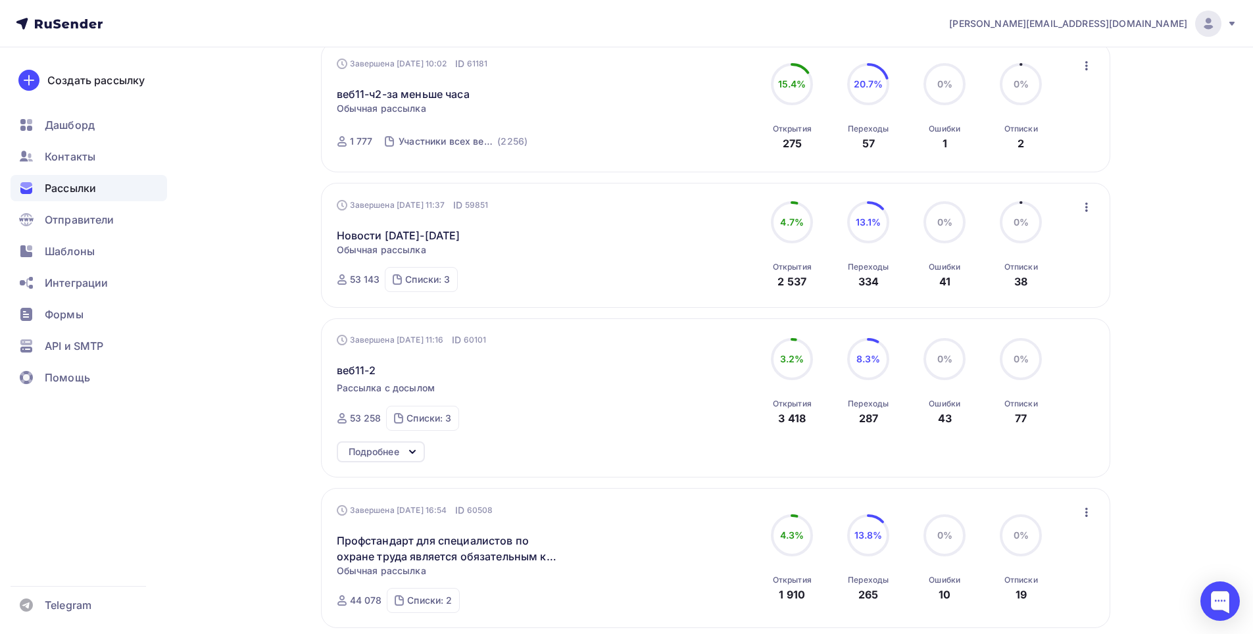
click at [811, 427] on div "Завершена [DATE] 11:16 ID 60101 веб11-2 Рассылка с досылом Завершена [DATE] 9:5…" at bounding box center [716, 381] width 758 height 97
copy div "3 418"
click at [358, 362] on span "веб11-2" at bounding box center [356, 370] width 39 height 16
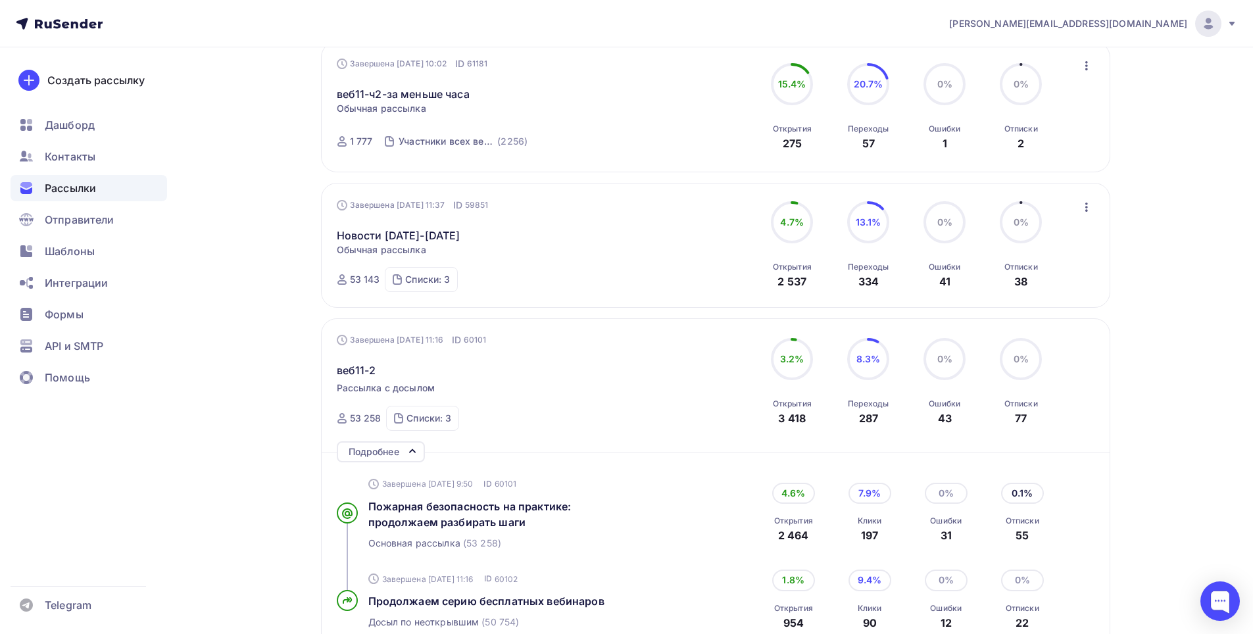
click at [391, 341] on div "Завершена [DATE] 11:16 ID 60101" at bounding box center [412, 339] width 150 height 13
click at [408, 449] on icon at bounding box center [412, 451] width 16 height 16
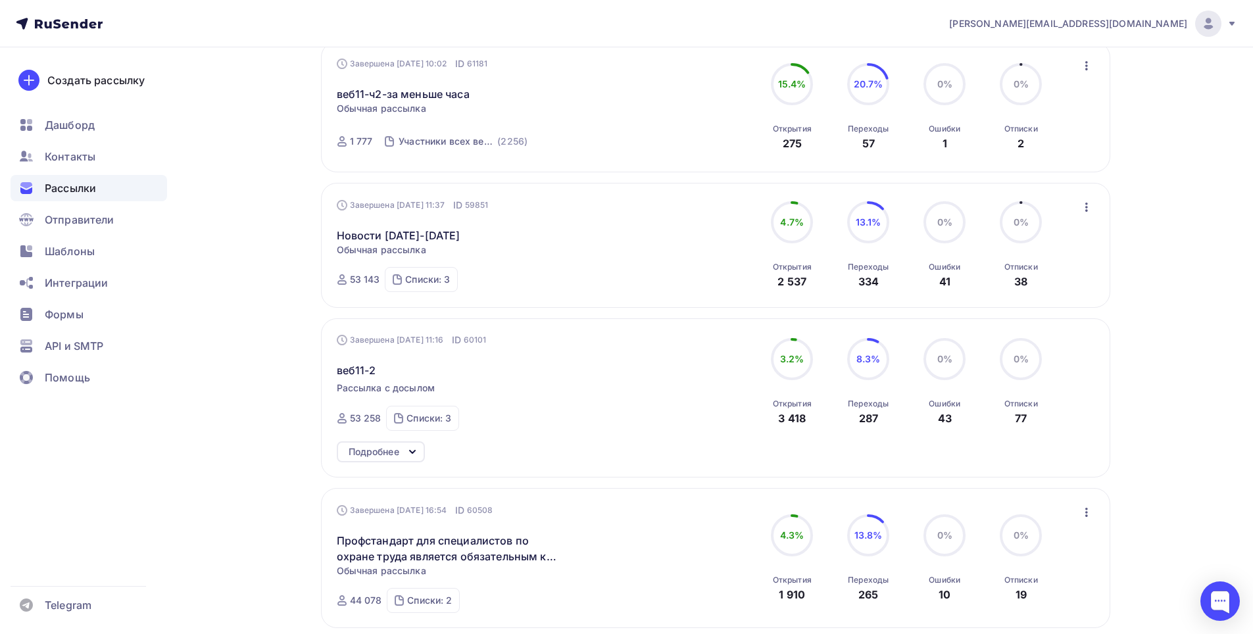
click at [389, 379] on div "Завершена [DATE] 11:16 ID 60101 веб11-2 Рассылка с досылом Завершена [DATE] 9:5…" at bounding box center [487, 381] width 300 height 97
click at [364, 452] on div "Подробнее" at bounding box center [373, 452] width 51 height 16
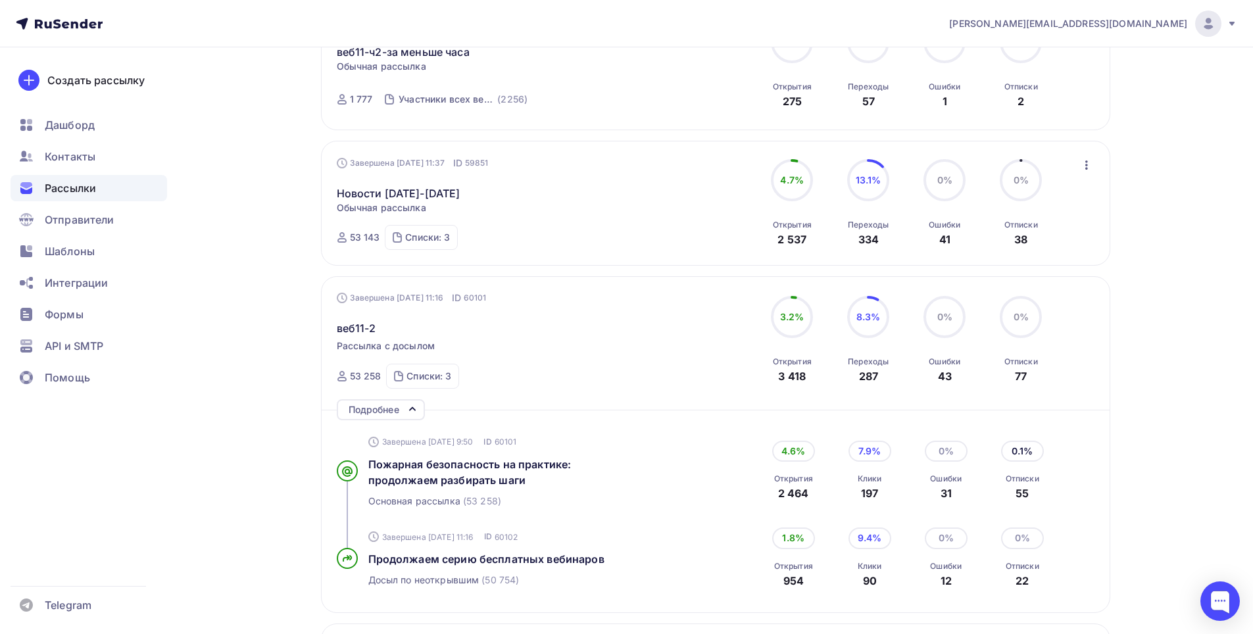
scroll to position [855, 0]
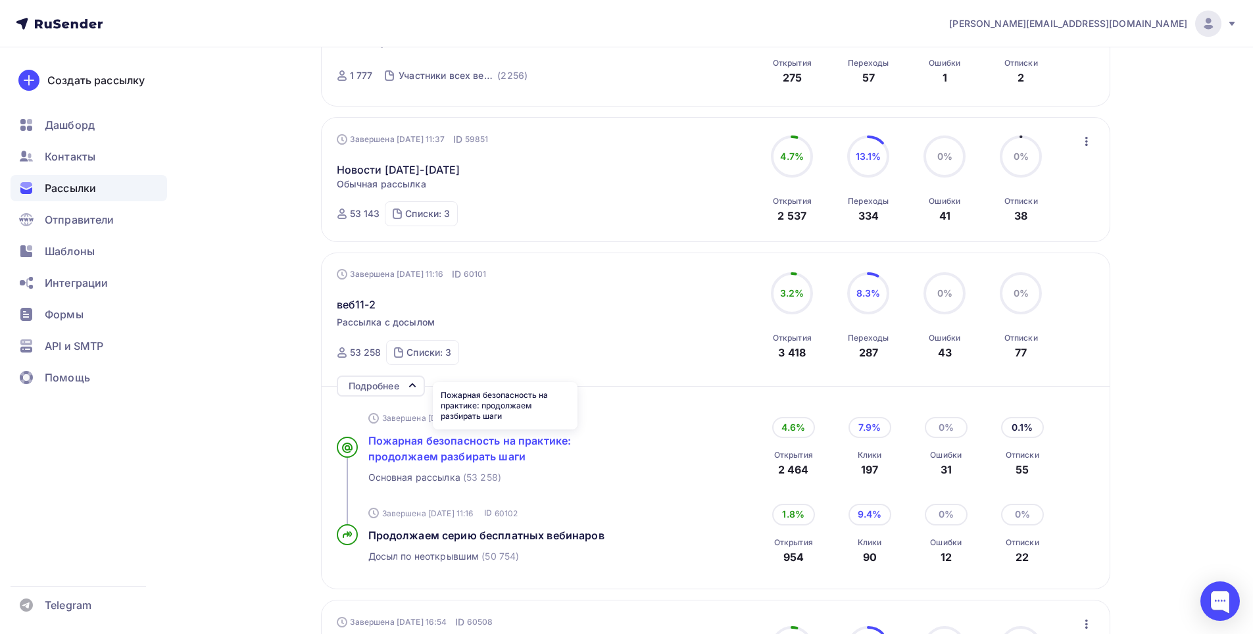
click at [477, 445] on span "Пожарная безопасность на практике: продолжаем разбирать шаги" at bounding box center [469, 448] width 203 height 29
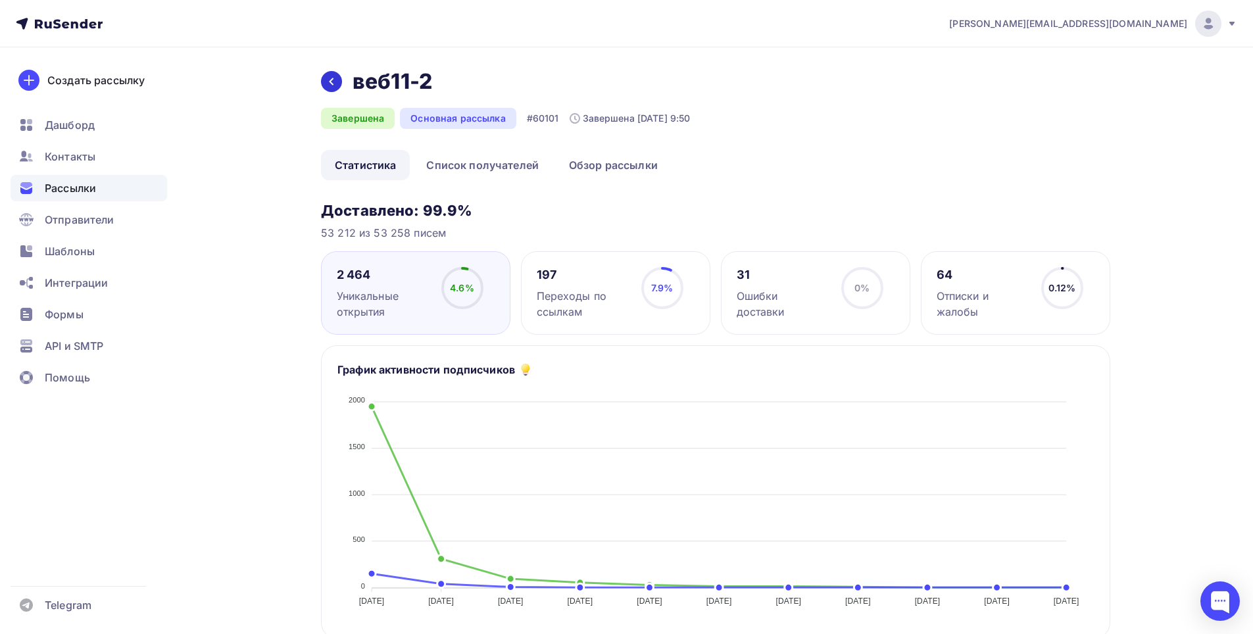
click at [329, 79] on icon at bounding box center [331, 81] width 11 height 11
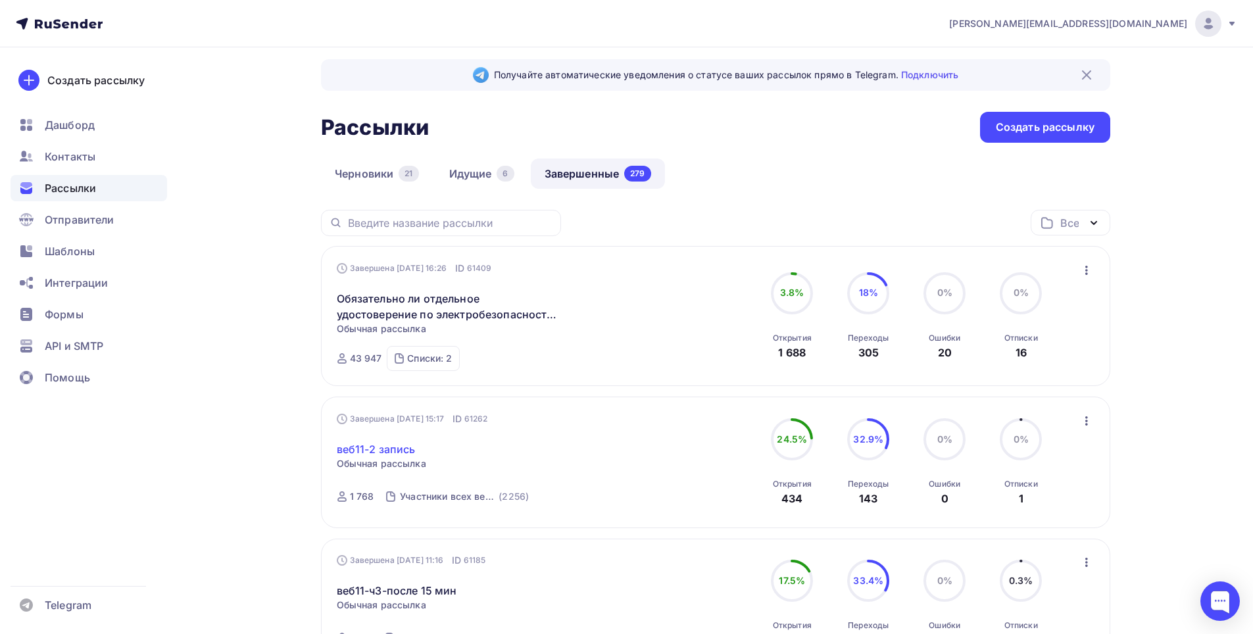
scroll to position [272, 0]
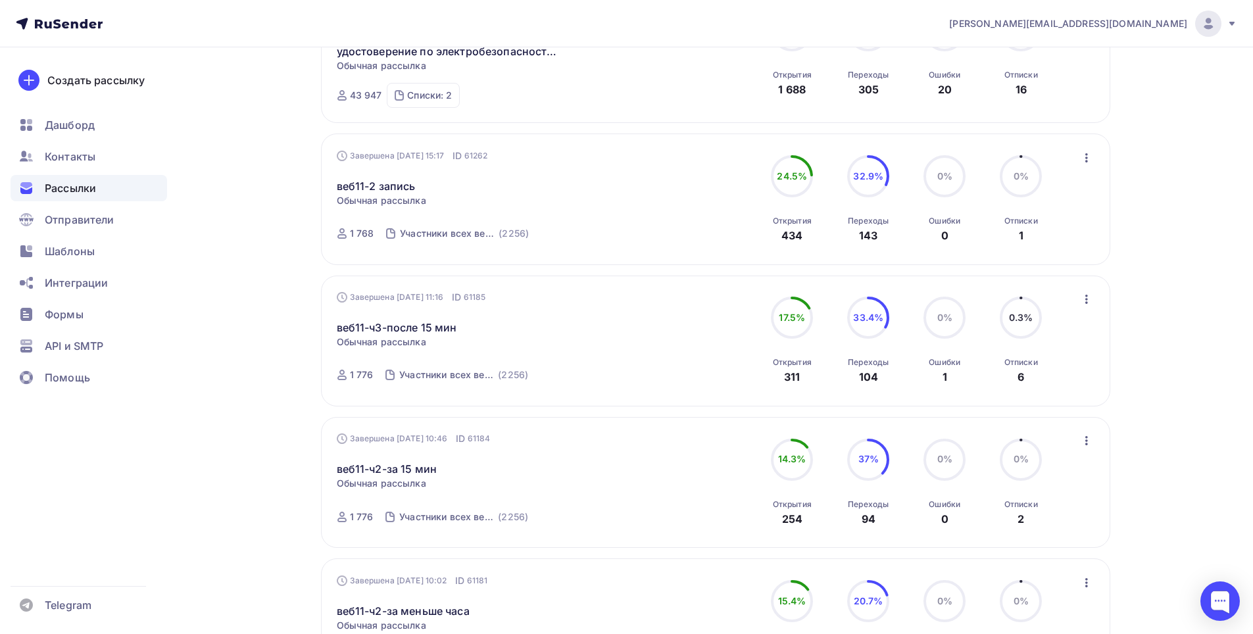
drag, startPoint x: 855, startPoint y: 237, endPoint x: 890, endPoint y: 242, distance: 34.5
click at [890, 242] on div "32.9% 32.9% Переходы 143" at bounding box center [868, 199] width 66 height 88
copy div "143"
click at [368, 179] on link "веб11-2 запись" at bounding box center [376, 186] width 79 height 16
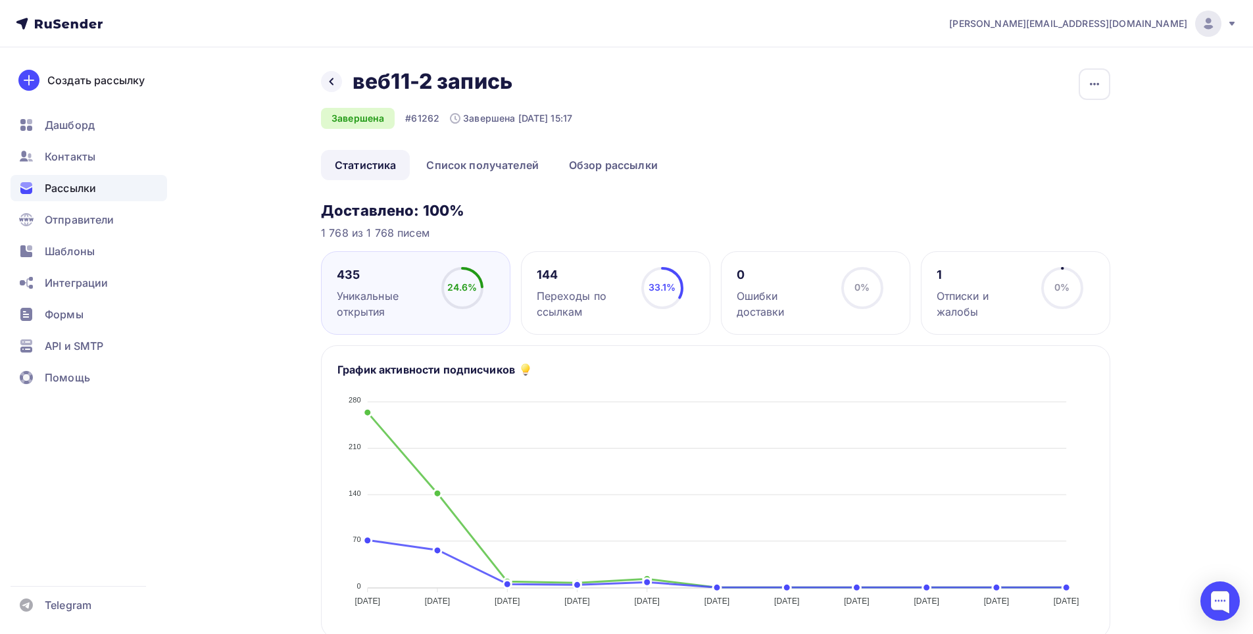
click at [593, 282] on div "144" at bounding box center [583, 275] width 93 height 16
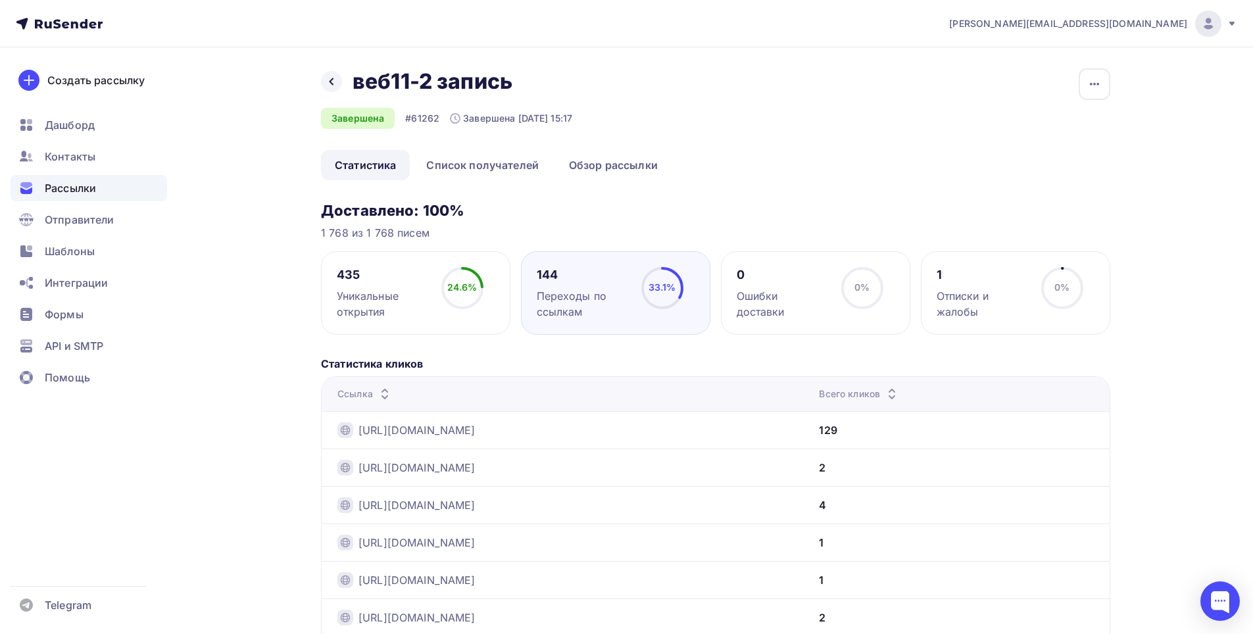
click at [984, 273] on div "1" at bounding box center [982, 275] width 93 height 16
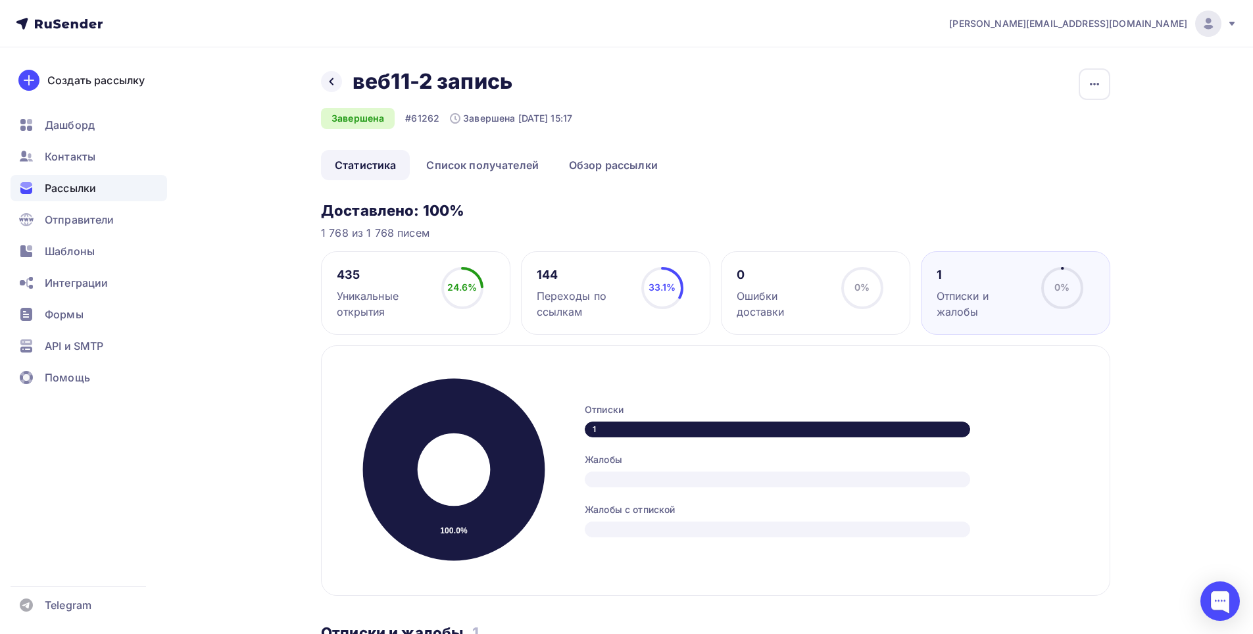
drag, startPoint x: 354, startPoint y: 256, endPoint x: 370, endPoint y: 274, distance: 23.8
click at [354, 257] on div "435 Уникальные открытия 24.6% 24.6%" at bounding box center [415, 293] width 189 height 84
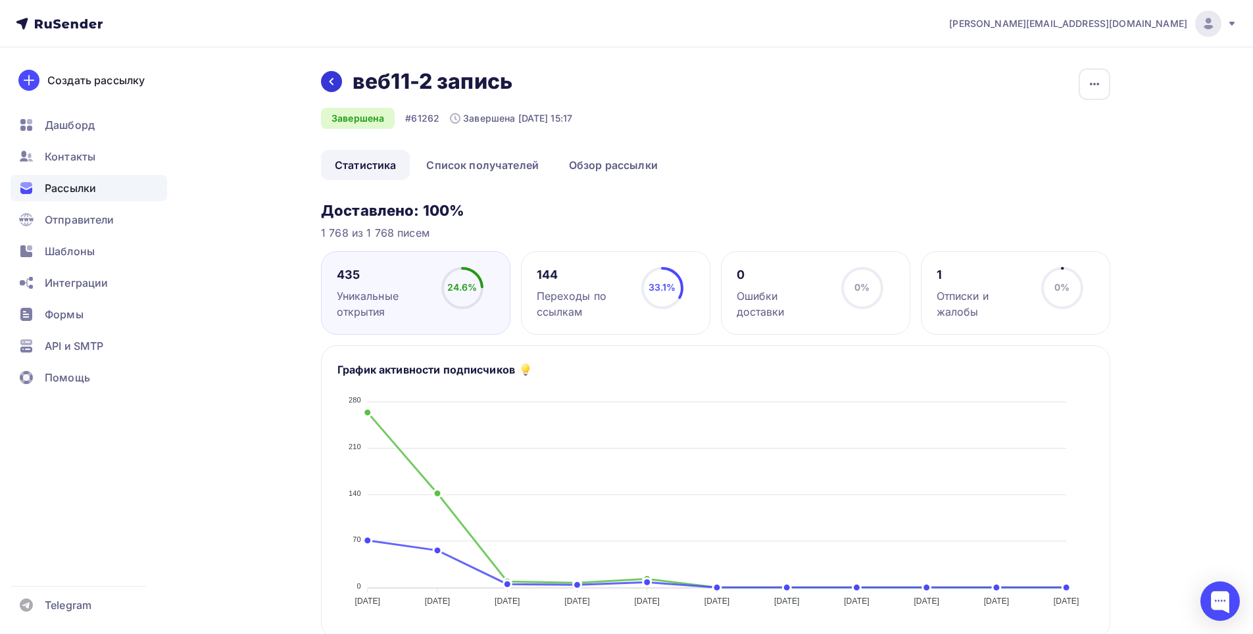
click at [332, 87] on div at bounding box center [331, 81] width 21 height 21
